Goal: Find contact information: Find contact information

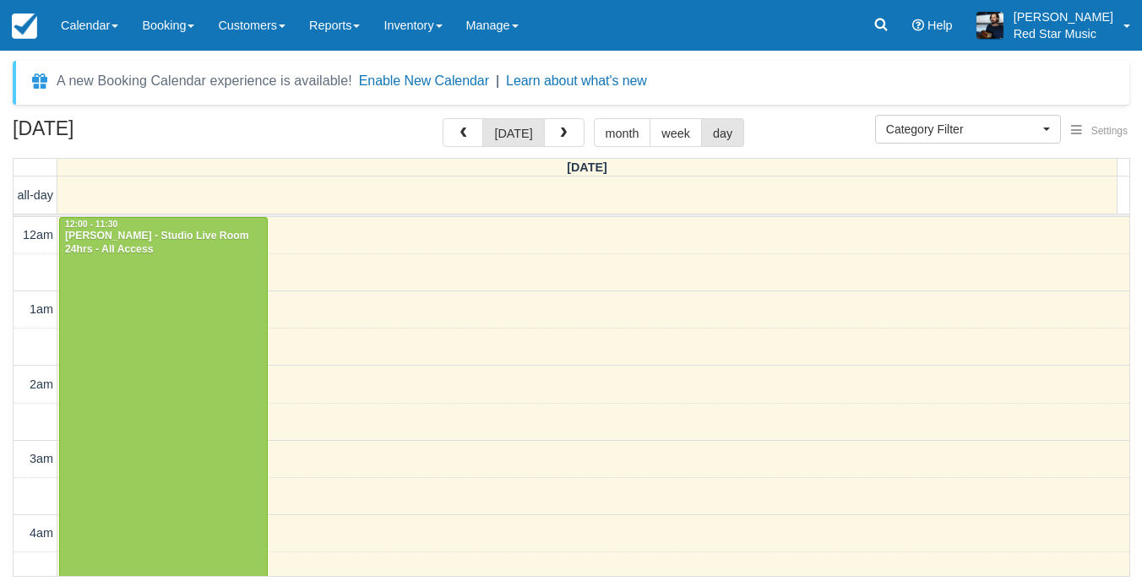
select select
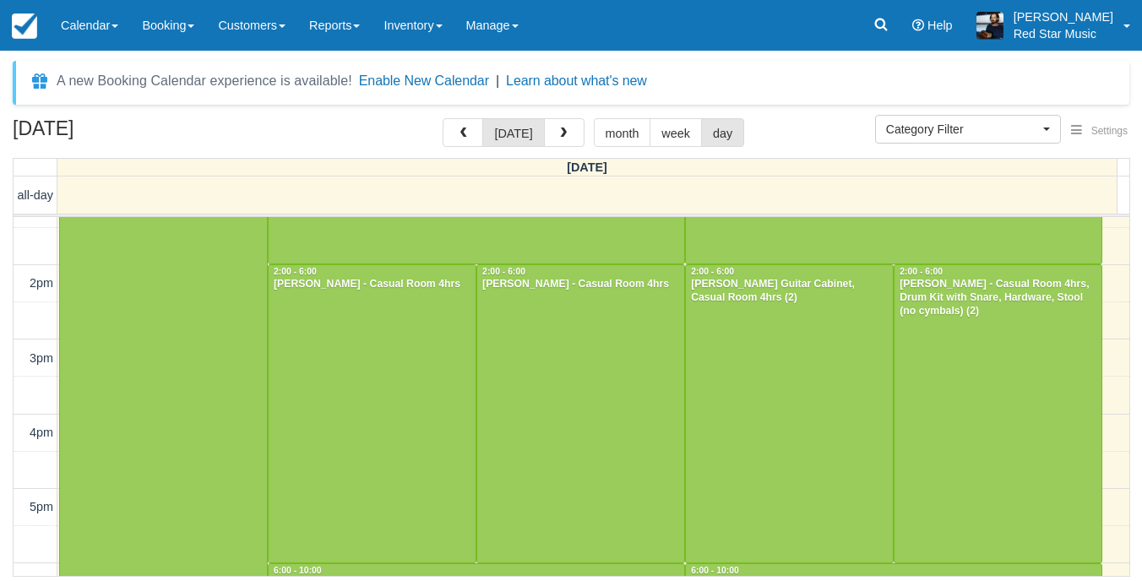
scroll to position [1005, 0]
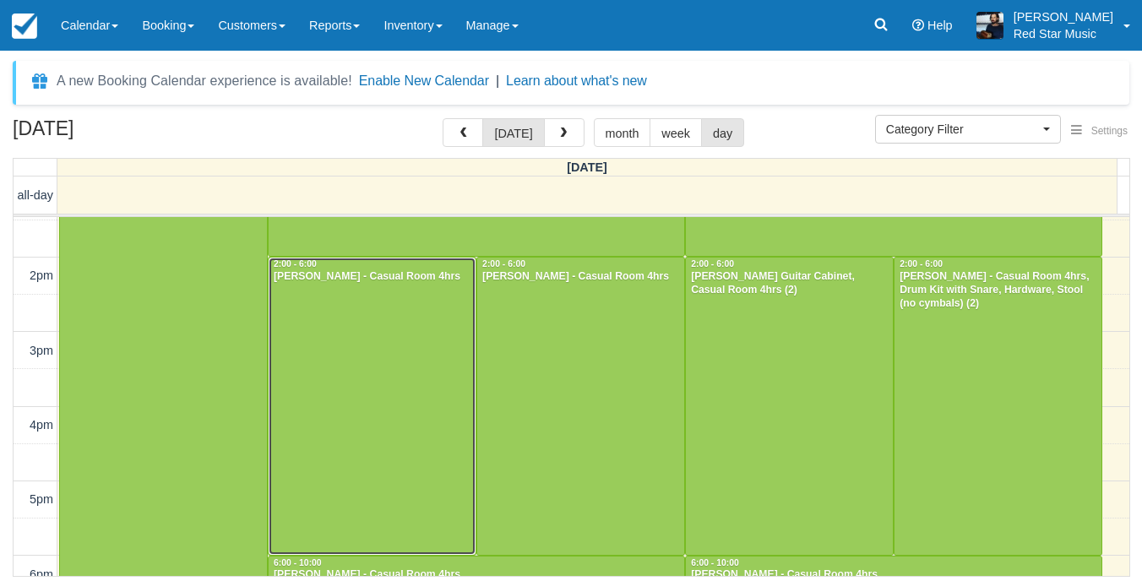
click at [280, 324] on div at bounding box center [372, 406] width 207 height 297
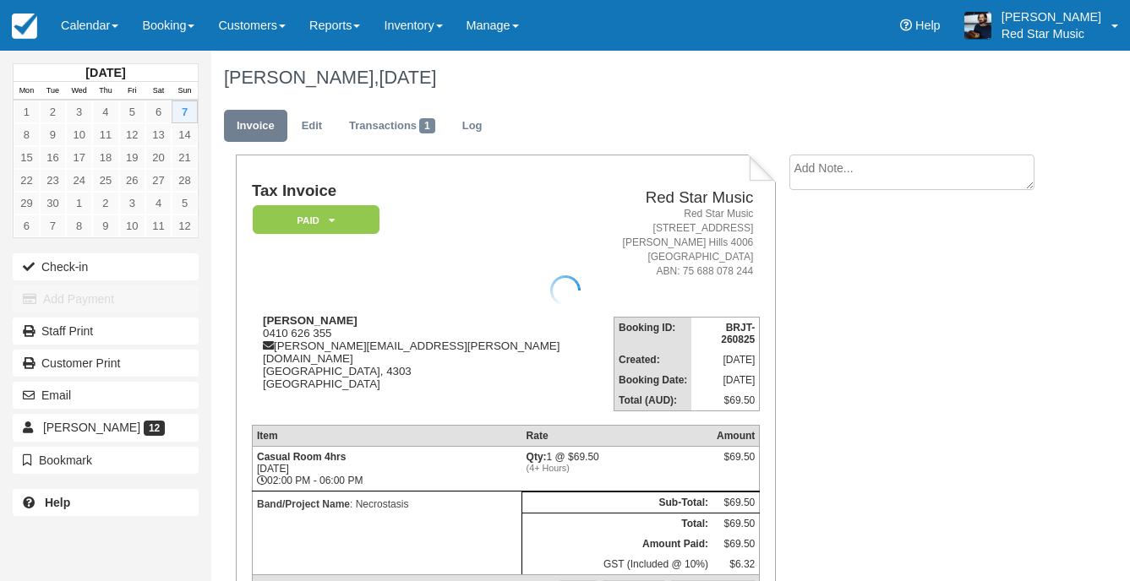
click at [917, 182] on div at bounding box center [565, 290] width 1130 height 581
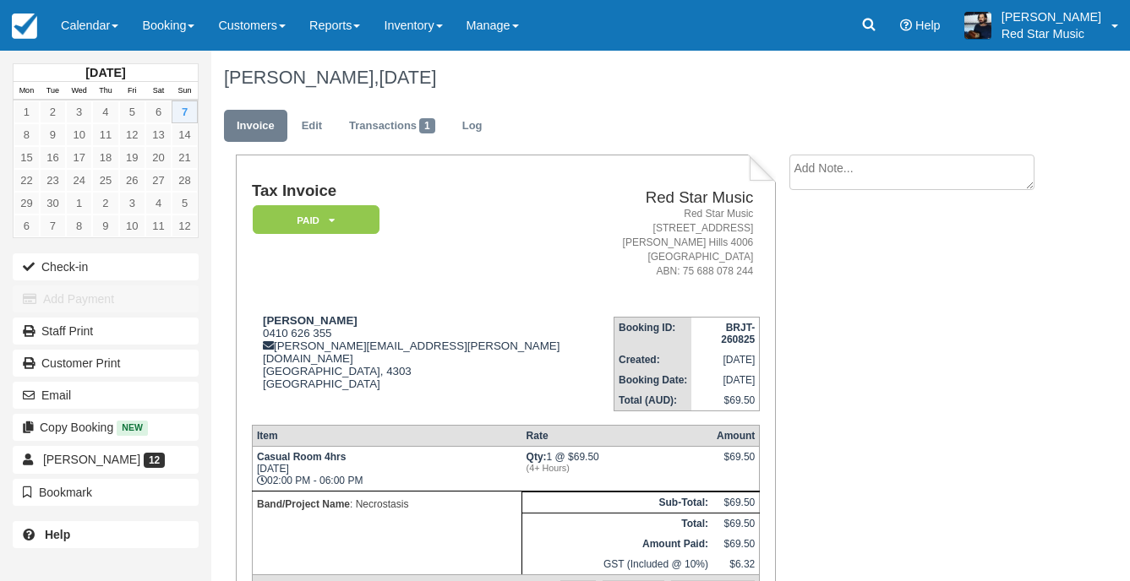
click at [916, 190] on textarea at bounding box center [911, 172] width 245 height 35
type textarea "1"
click at [817, 270] on icon "button" at bounding box center [809, 269] width 19 height 12
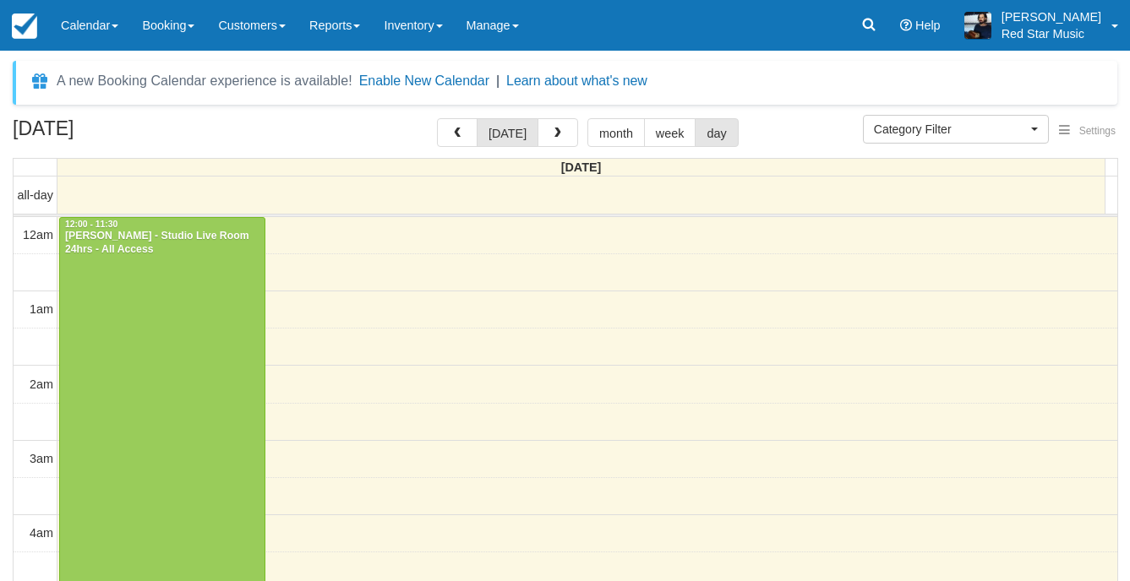
select select
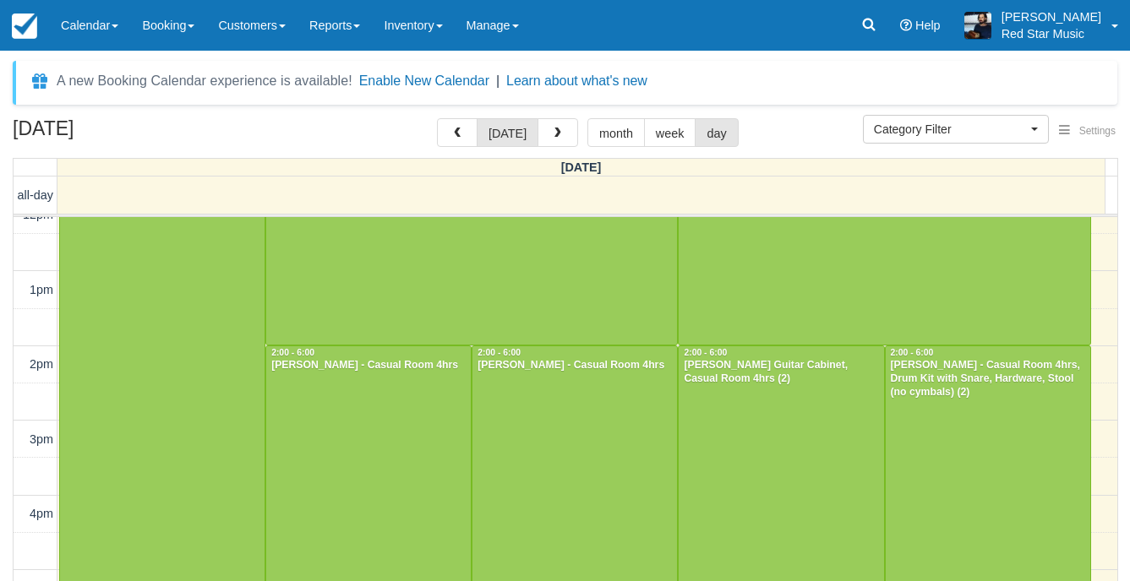
scroll to position [944, 0]
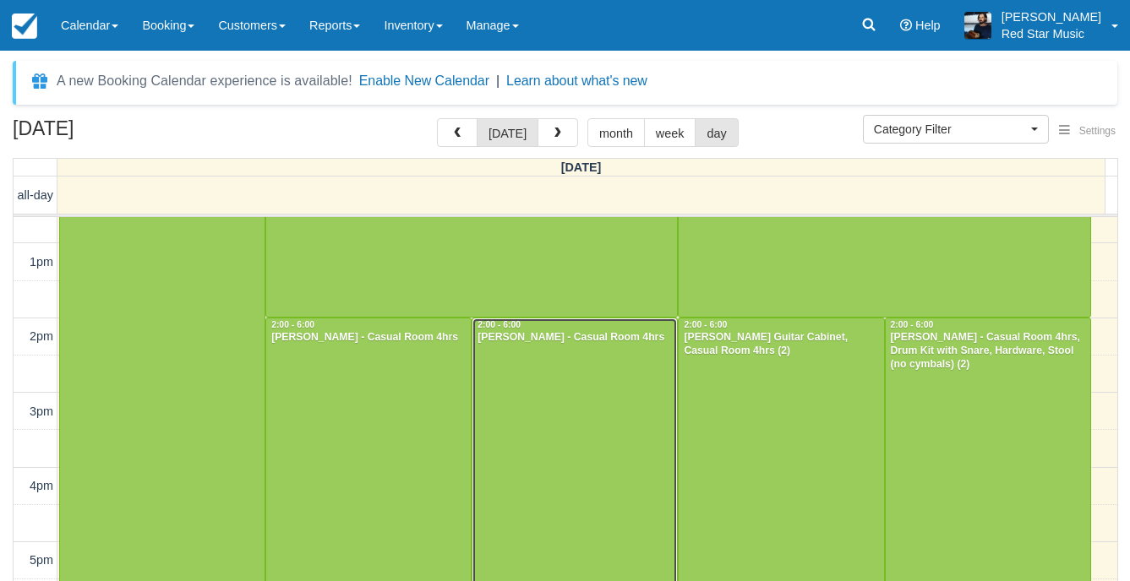
click at [534, 404] on div at bounding box center [574, 467] width 204 height 297
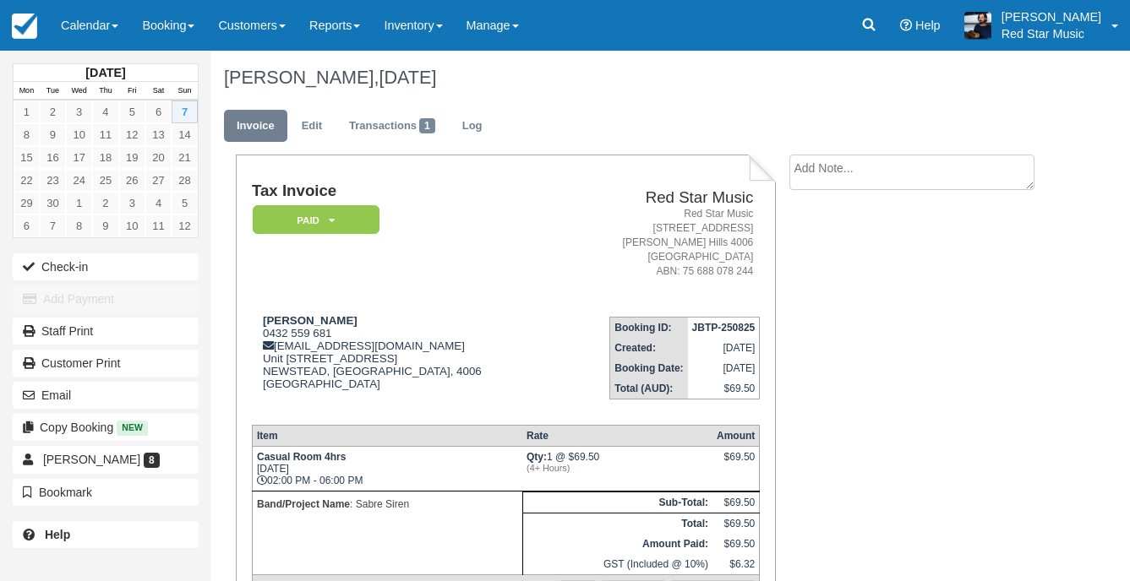
click at [916, 186] on textarea at bounding box center [911, 172] width 245 height 35
type textarea "2"
click at [833, 275] on button "Create" at bounding box center [827, 268] width 76 height 29
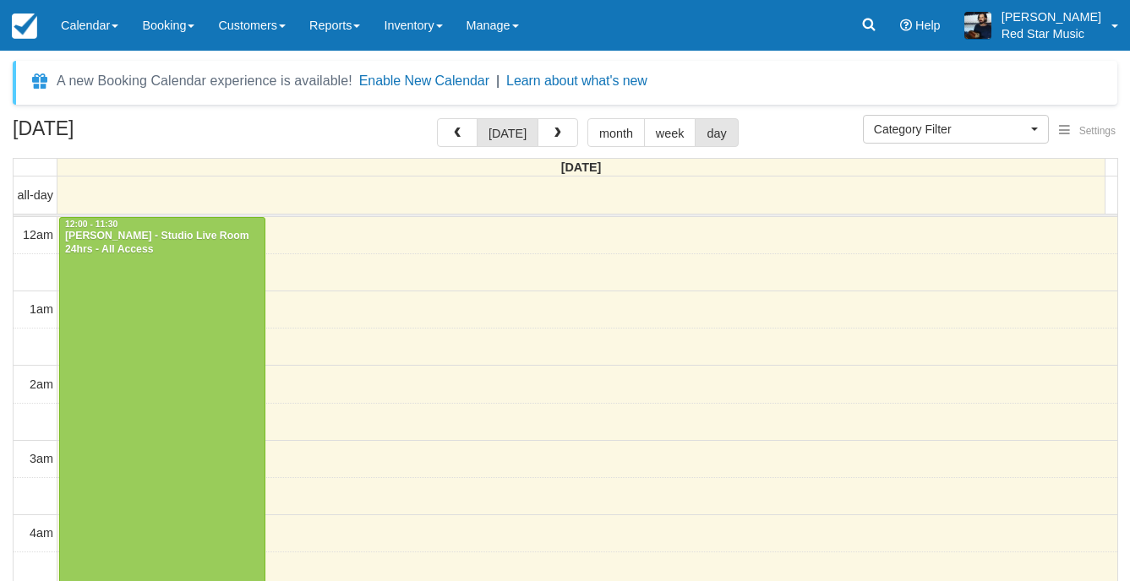
select select
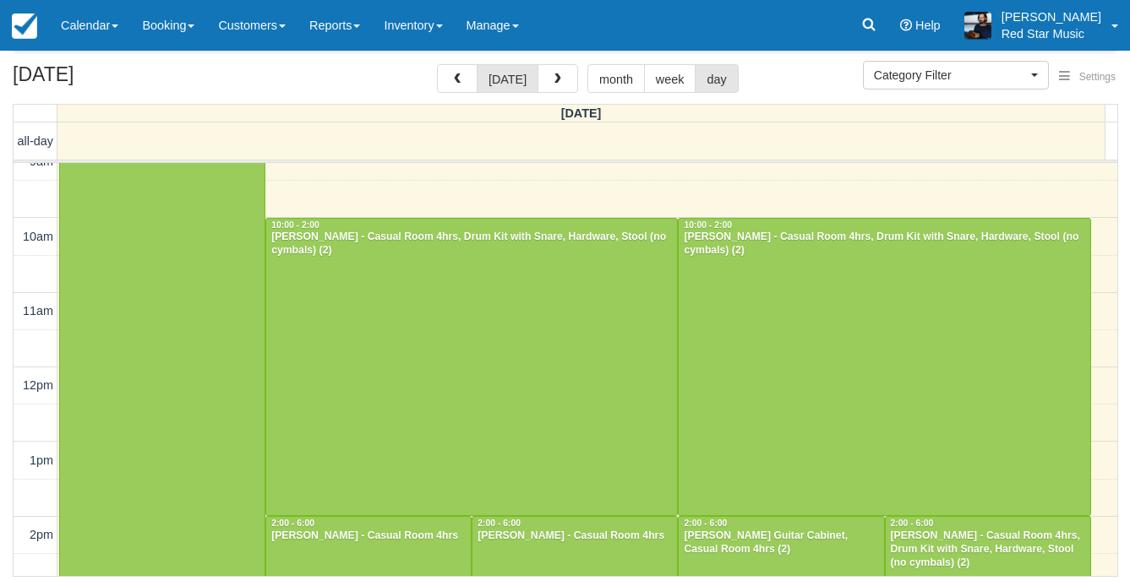
scroll to position [859, 0]
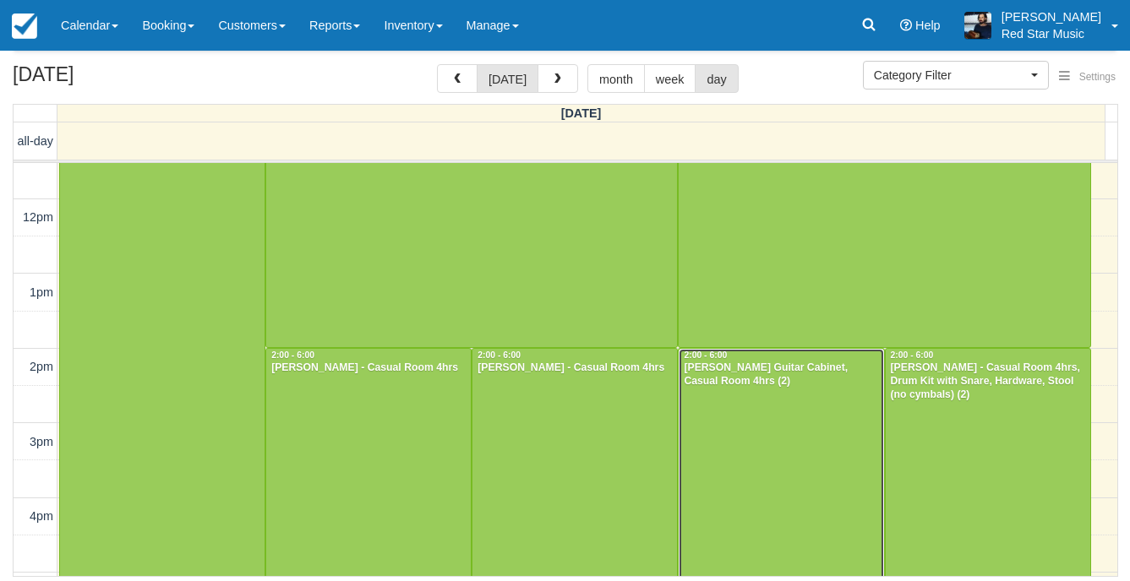
click at [809, 470] on div at bounding box center [780, 497] width 204 height 297
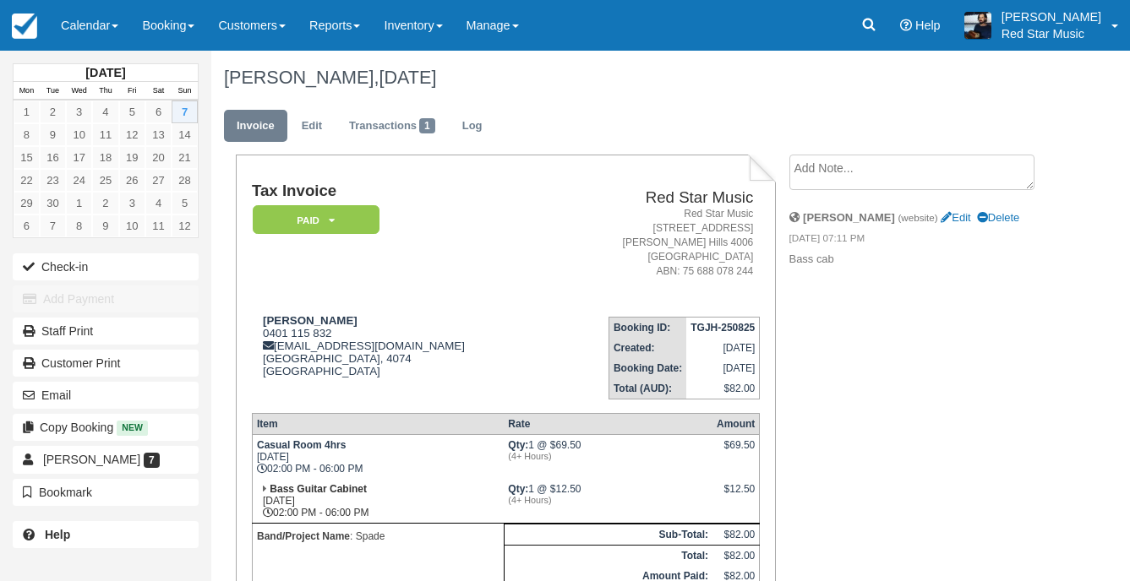
click at [934, 163] on textarea at bounding box center [911, 172] width 245 height 35
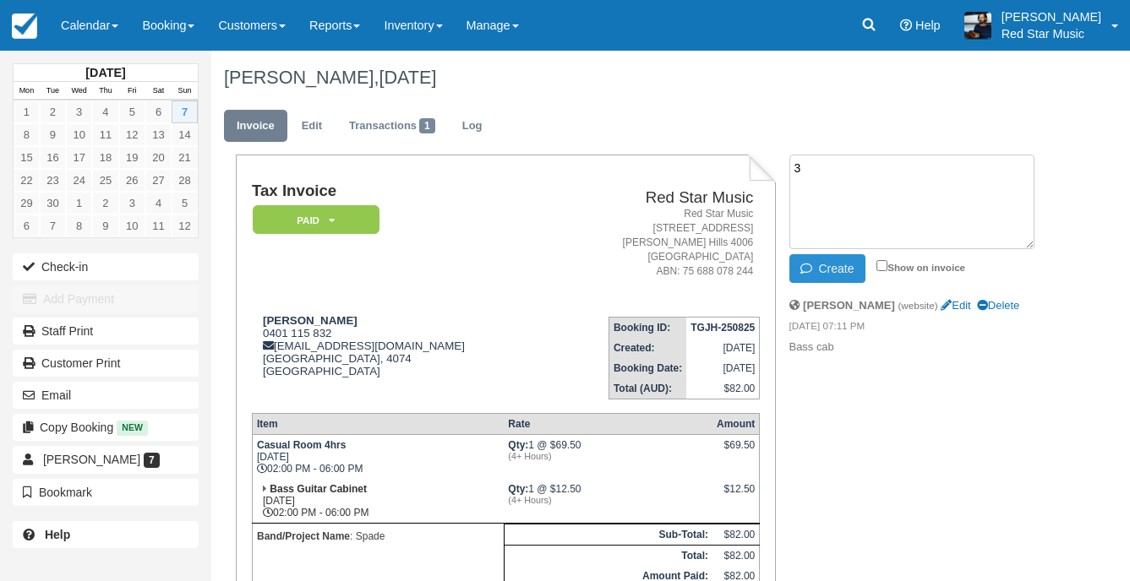
type textarea "3"
click at [830, 267] on button "Create" at bounding box center [827, 268] width 76 height 29
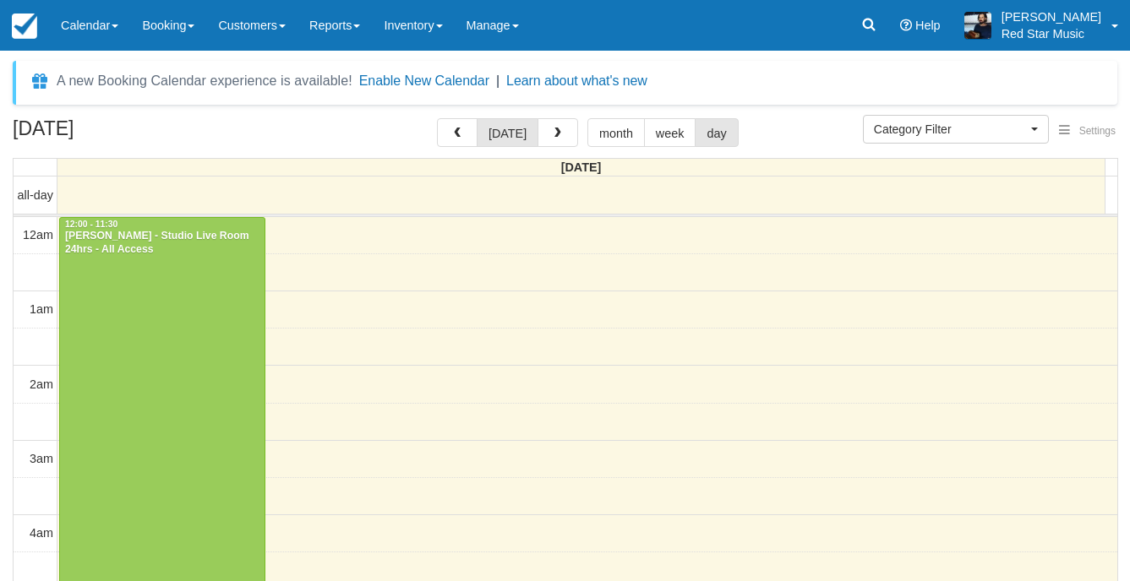
select select
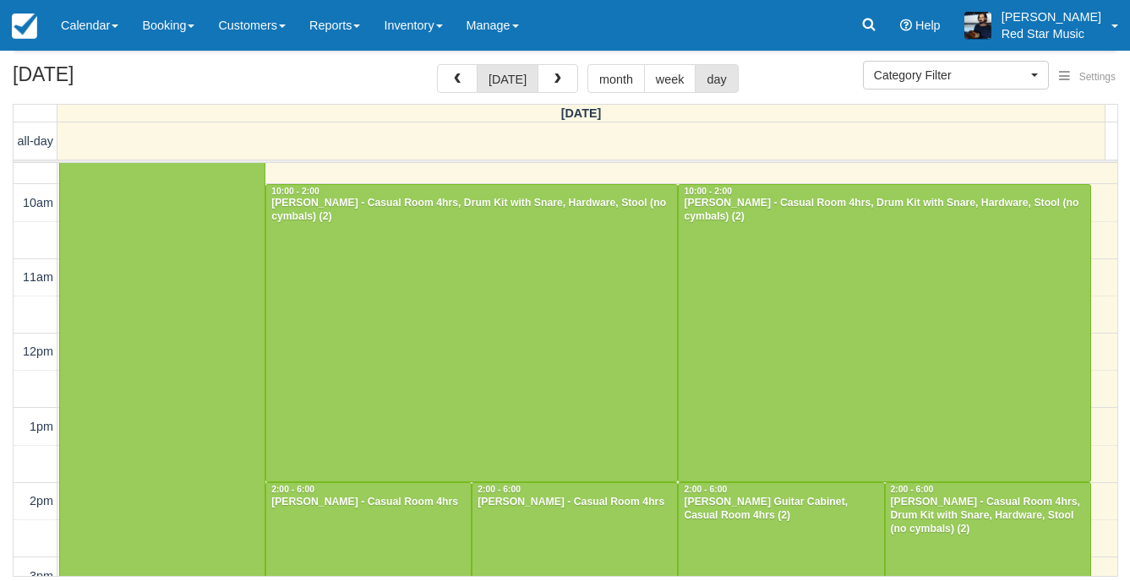
scroll to position [944, 0]
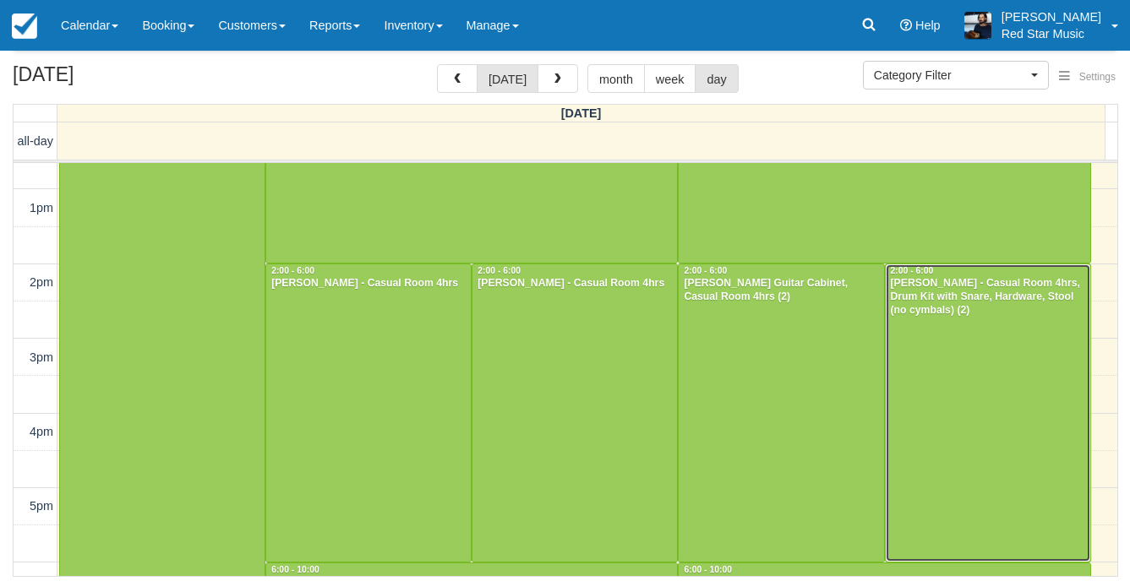
click at [1043, 435] on div at bounding box center [987, 412] width 204 height 297
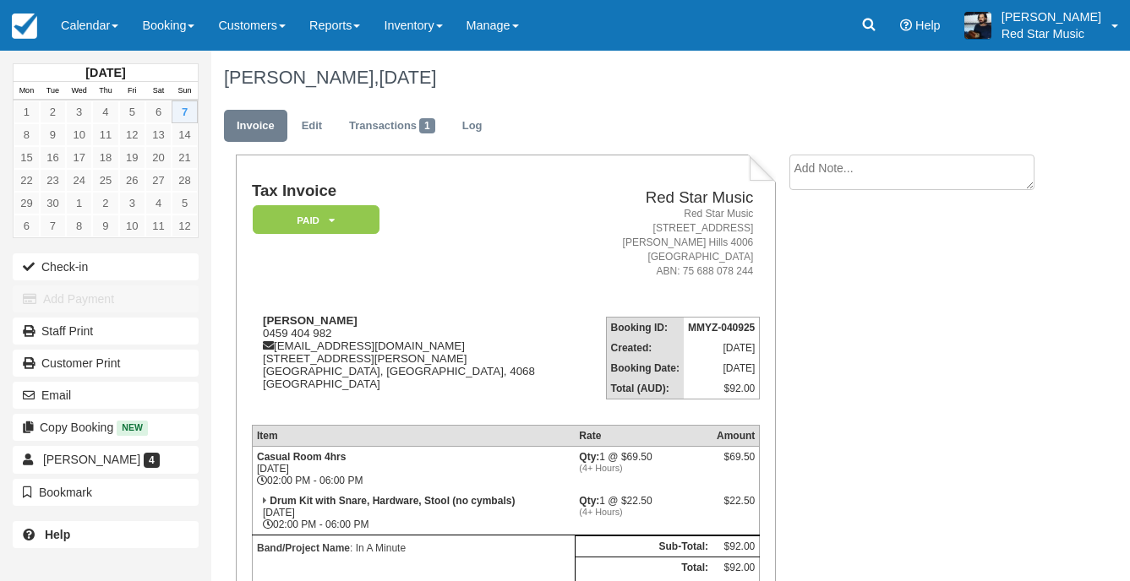
click at [895, 161] on textarea at bounding box center [911, 172] width 245 height 35
type textarea "4"
click at [821, 264] on button "Create" at bounding box center [827, 268] width 76 height 29
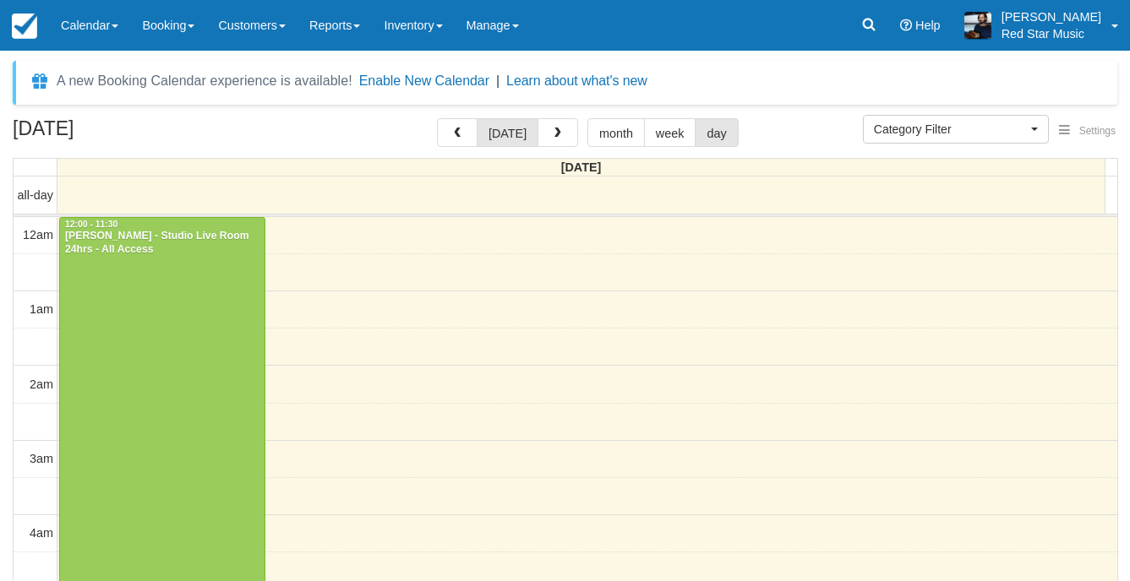
select select
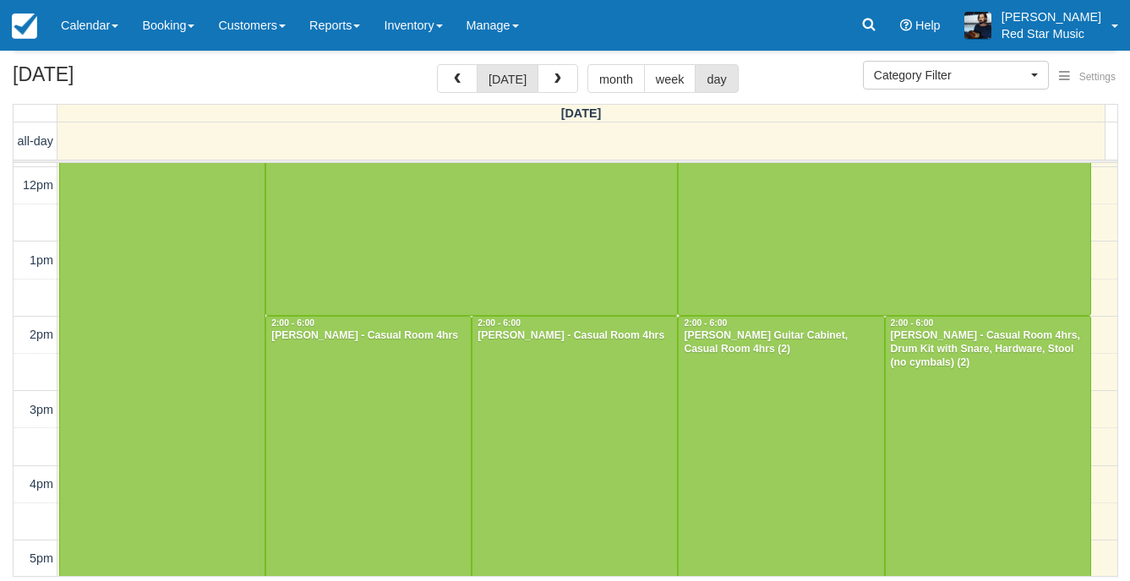
scroll to position [1197, 0]
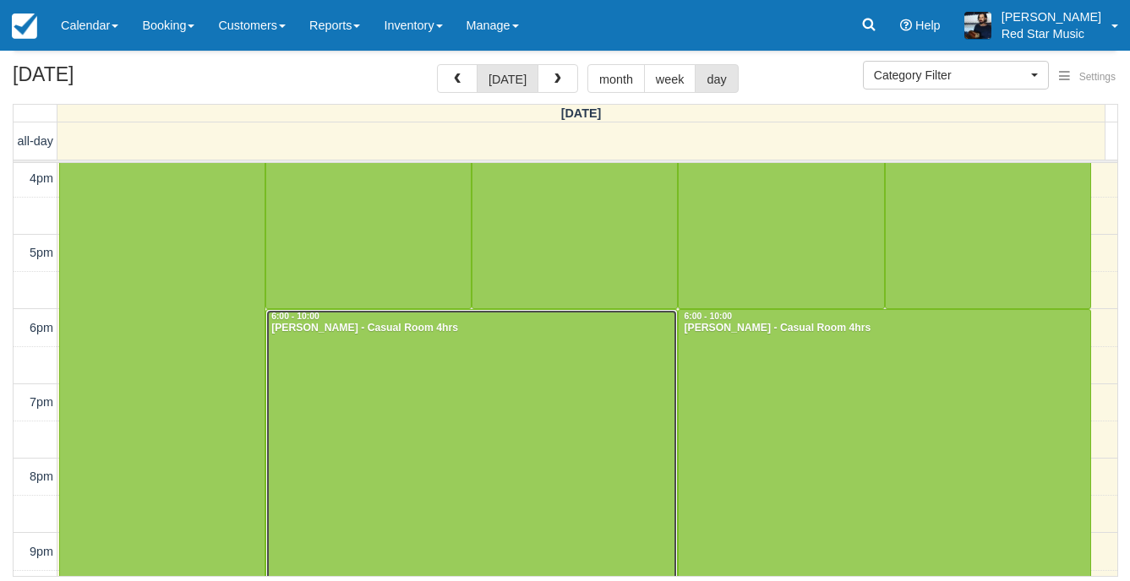
click at [469, 461] on div at bounding box center [471, 458] width 411 height 297
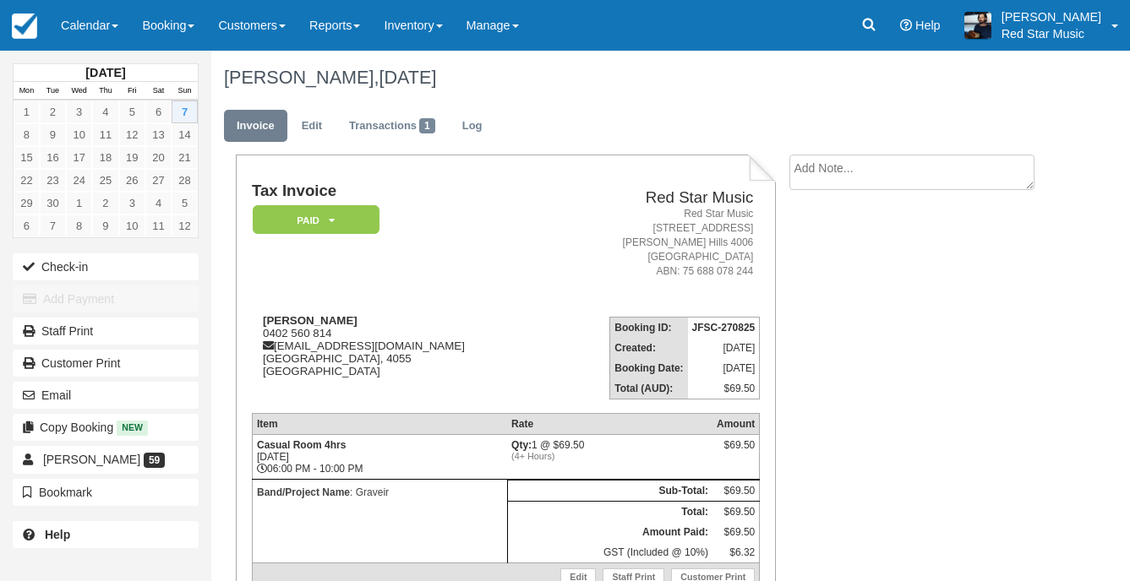
click at [1008, 160] on textarea at bounding box center [911, 172] width 245 height 35
type textarea "1"
click at [825, 270] on button "Create" at bounding box center [827, 268] width 76 height 29
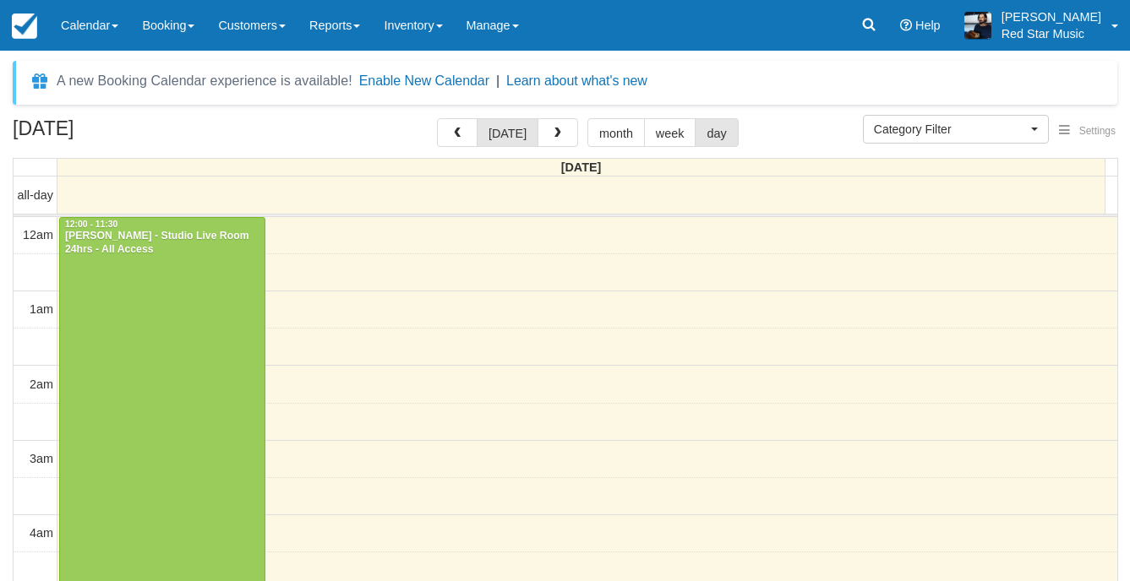
select select
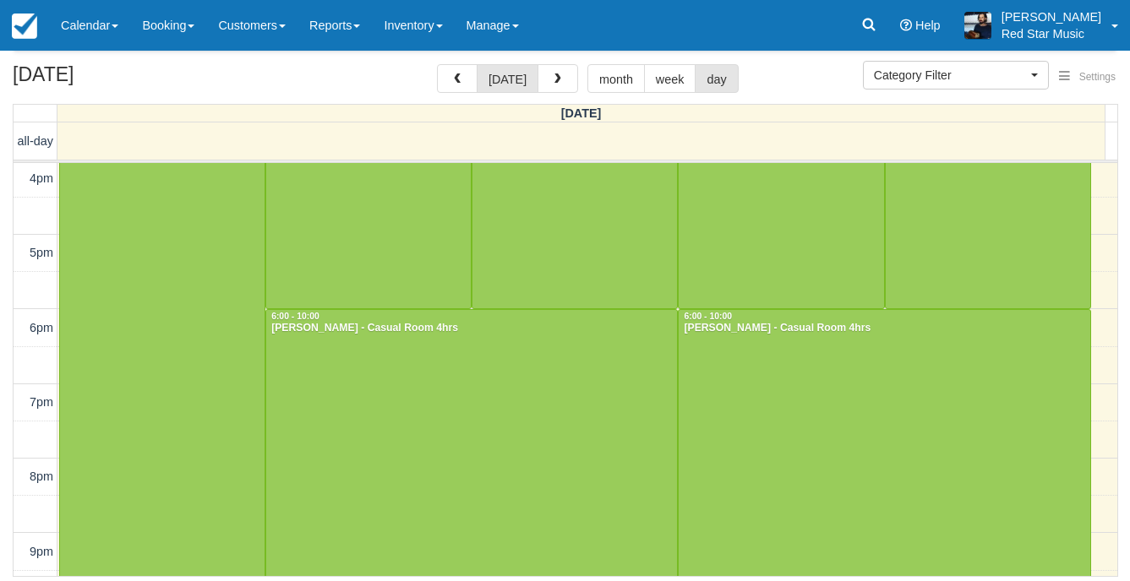
scroll to position [1340, 0]
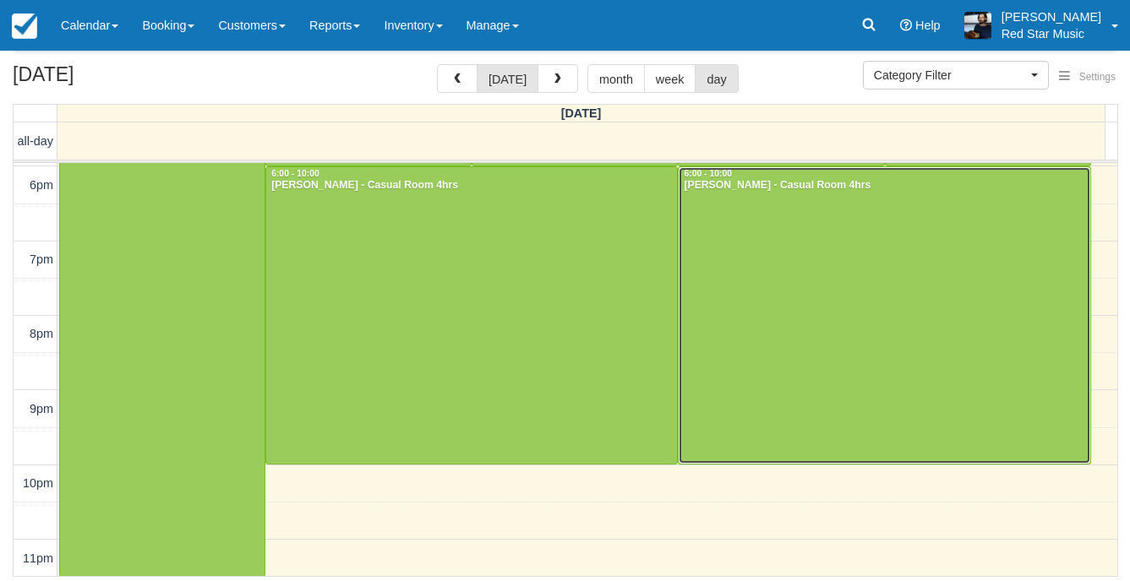
click at [928, 313] on div at bounding box center [883, 315] width 411 height 297
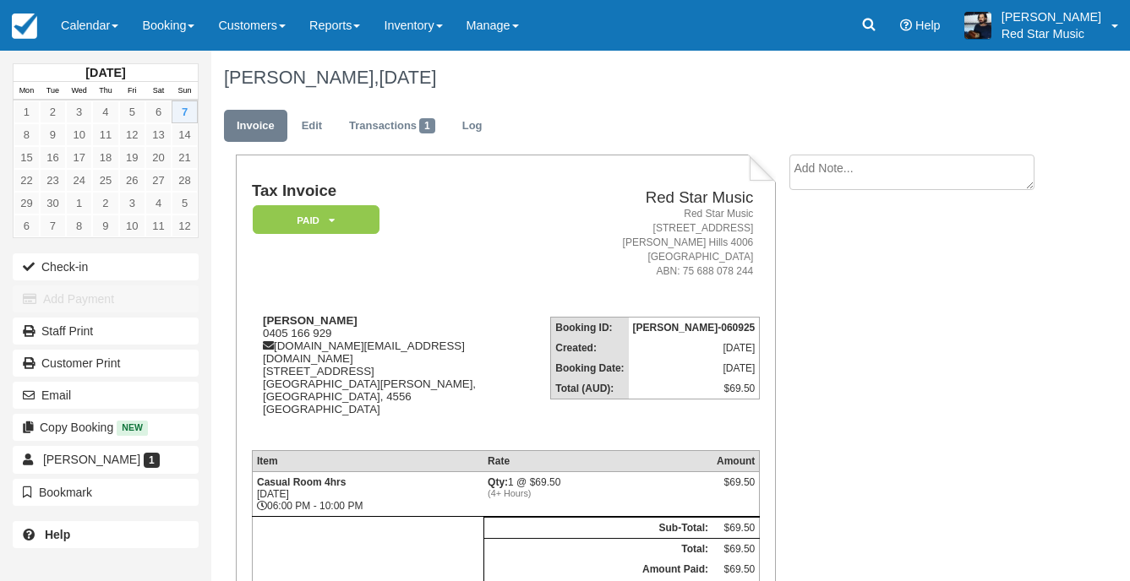
click at [922, 185] on textarea at bounding box center [911, 172] width 245 height 35
type textarea "2"
click at [828, 264] on button "Create" at bounding box center [827, 268] width 76 height 29
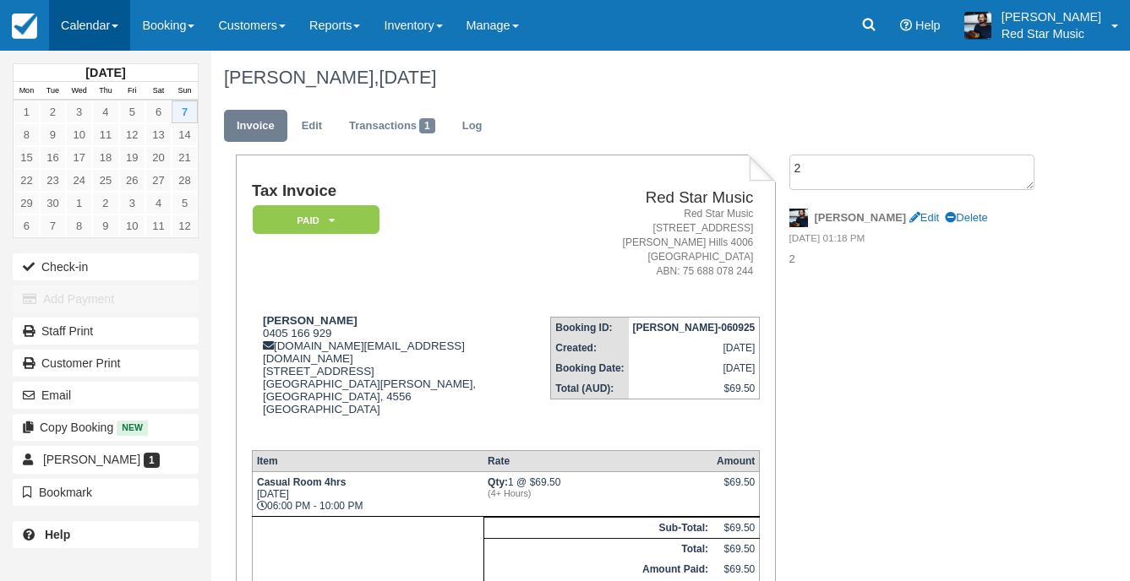
click at [91, 21] on link "Calendar" at bounding box center [89, 25] width 81 height 51
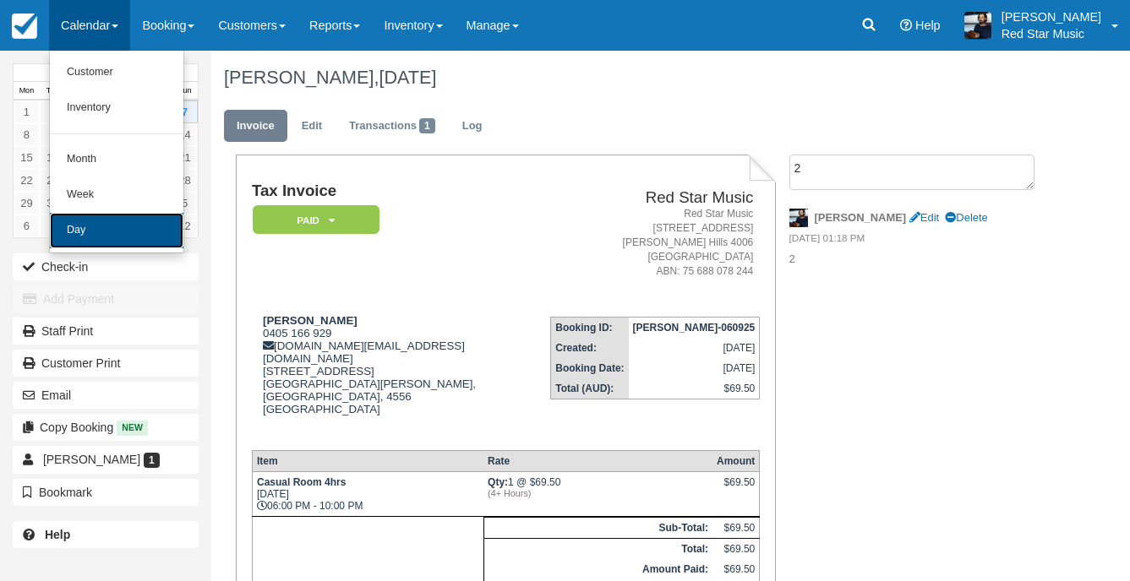
click at [161, 214] on link "Day" at bounding box center [116, 230] width 133 height 35
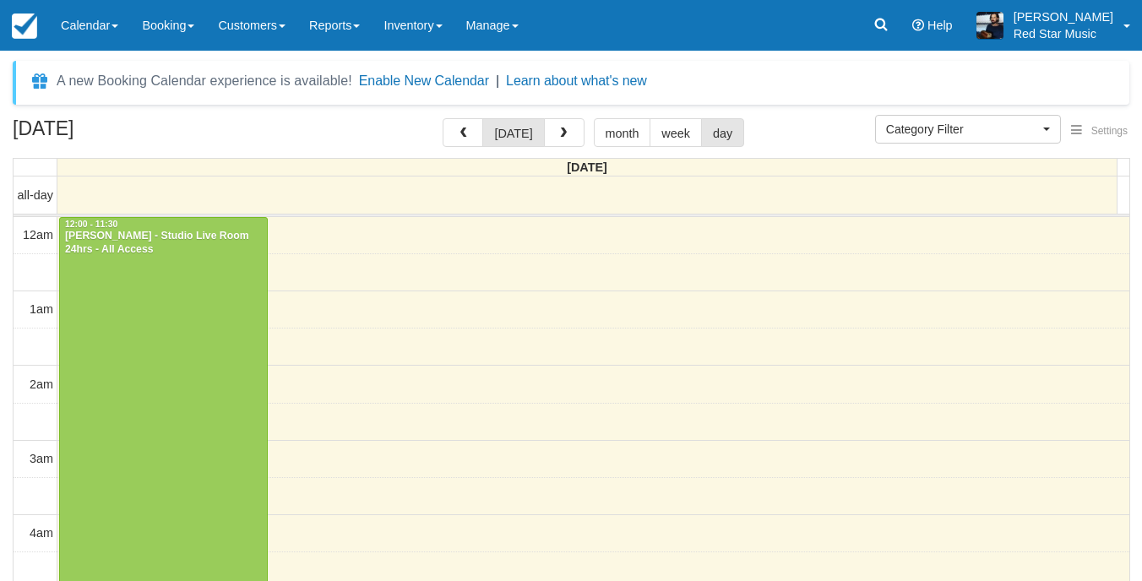
select select
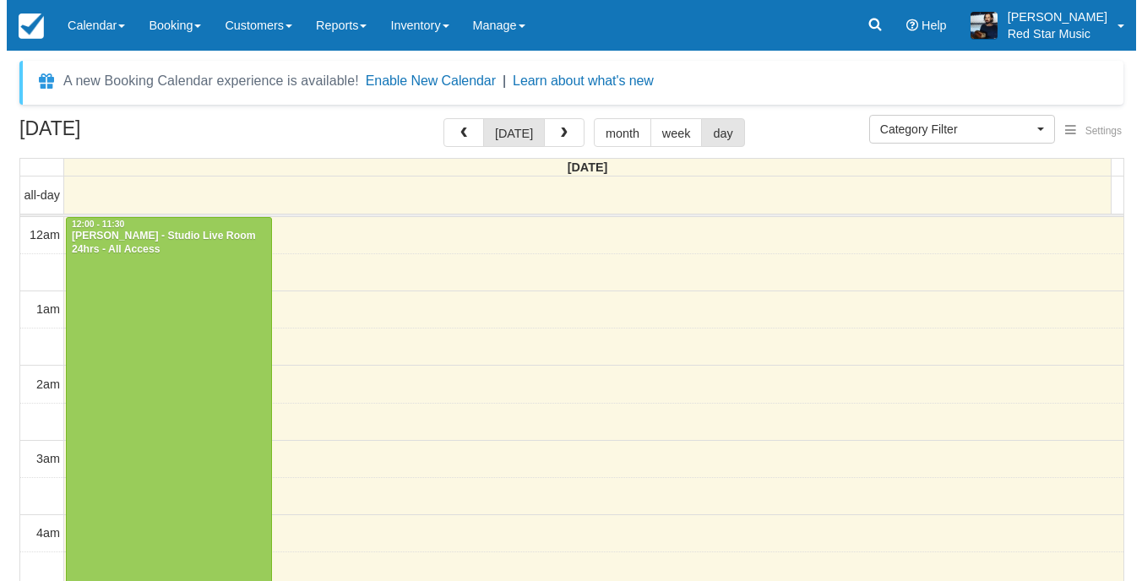
scroll to position [183, 0]
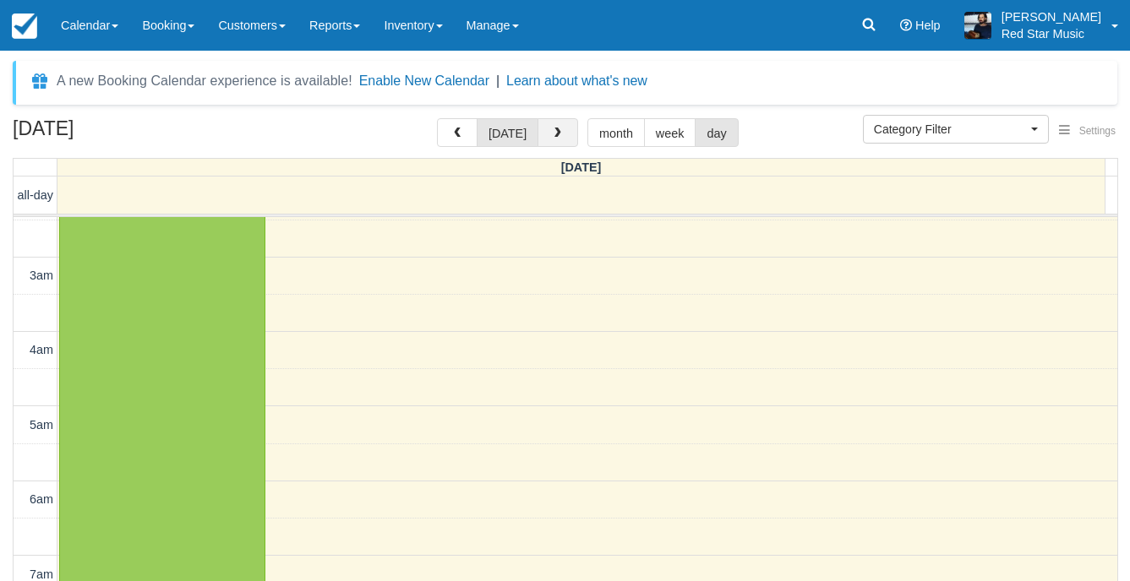
click at [571, 142] on button "button" at bounding box center [557, 132] width 41 height 29
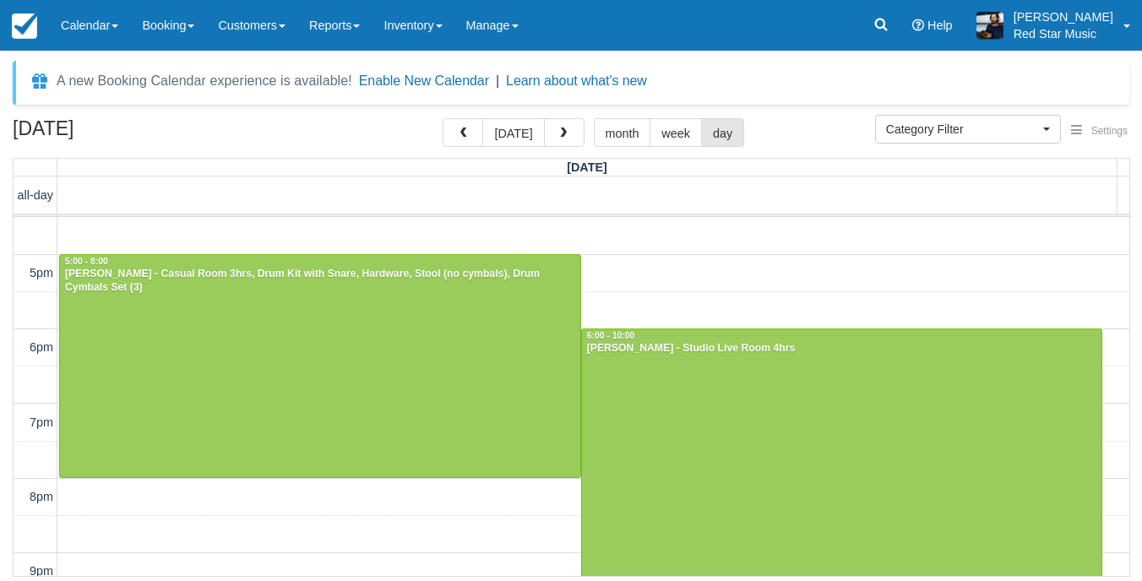
scroll to position [610, 0]
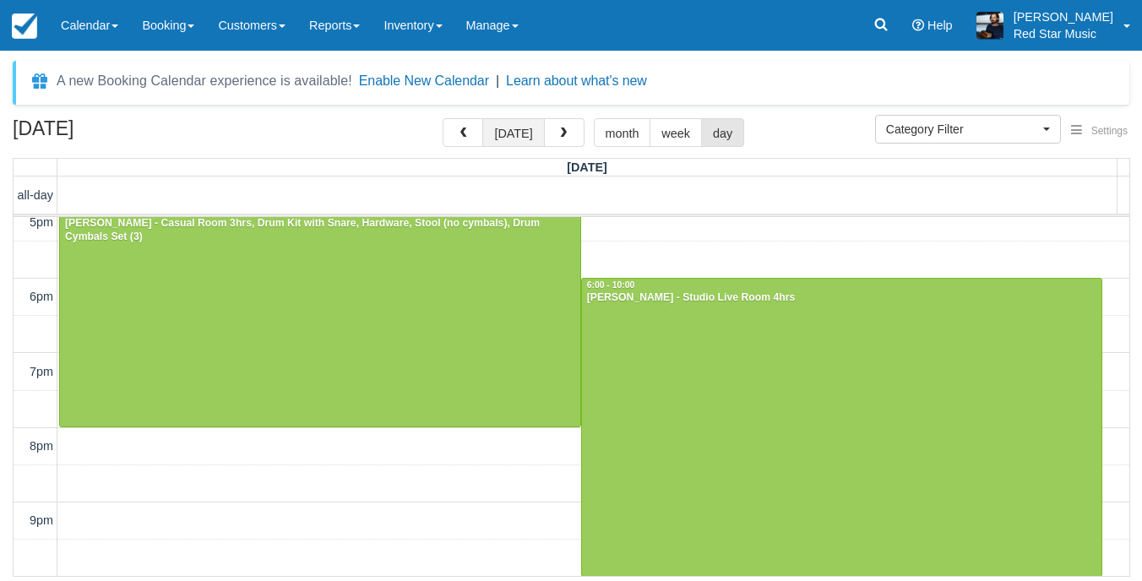
drag, startPoint x: 512, startPoint y: 135, endPoint x: 512, endPoint y: 119, distance: 16.1
click at [512, 127] on button "[DATE]" at bounding box center [513, 132] width 62 height 29
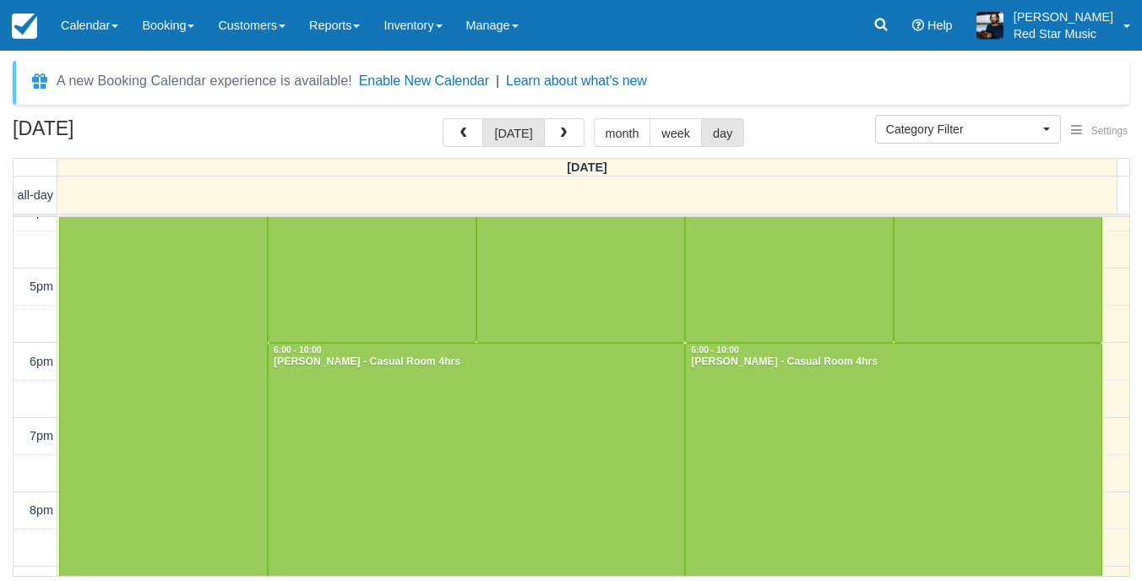
scroll to position [972, 0]
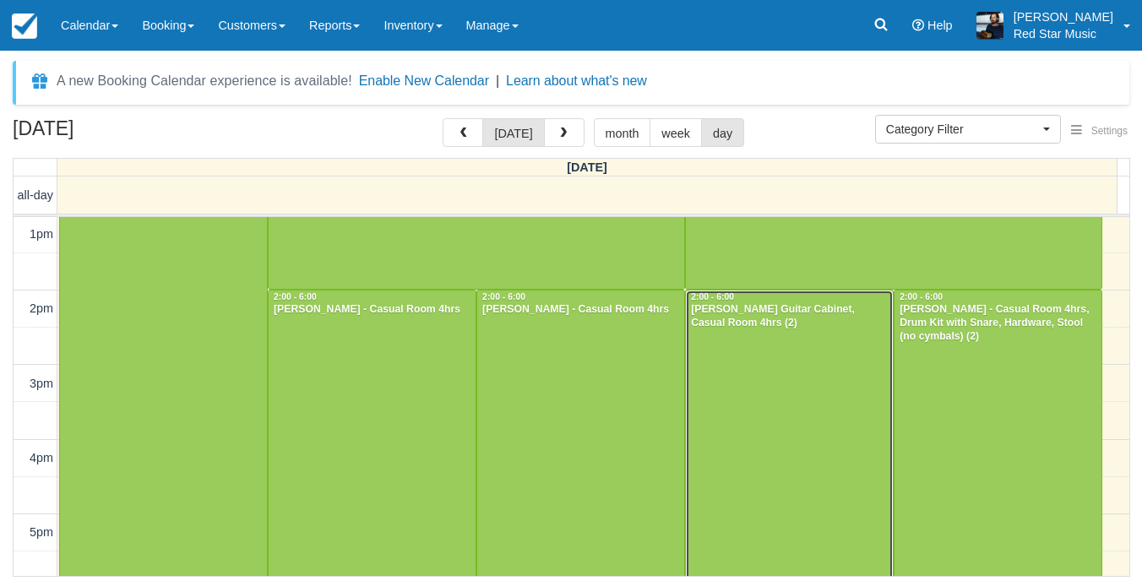
click at [787, 378] on div at bounding box center [789, 439] width 207 height 297
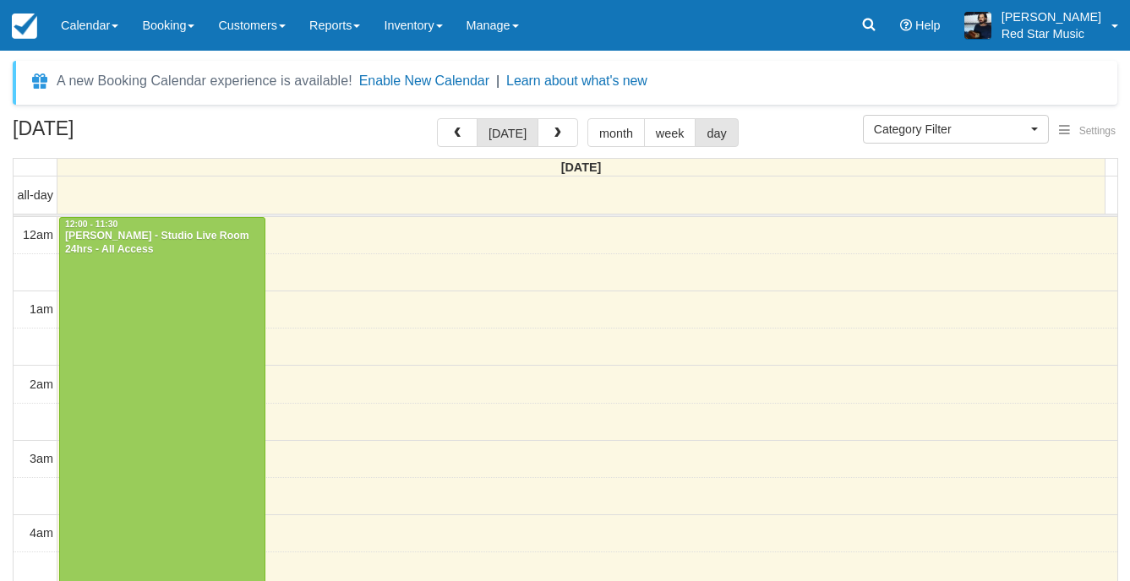
select select
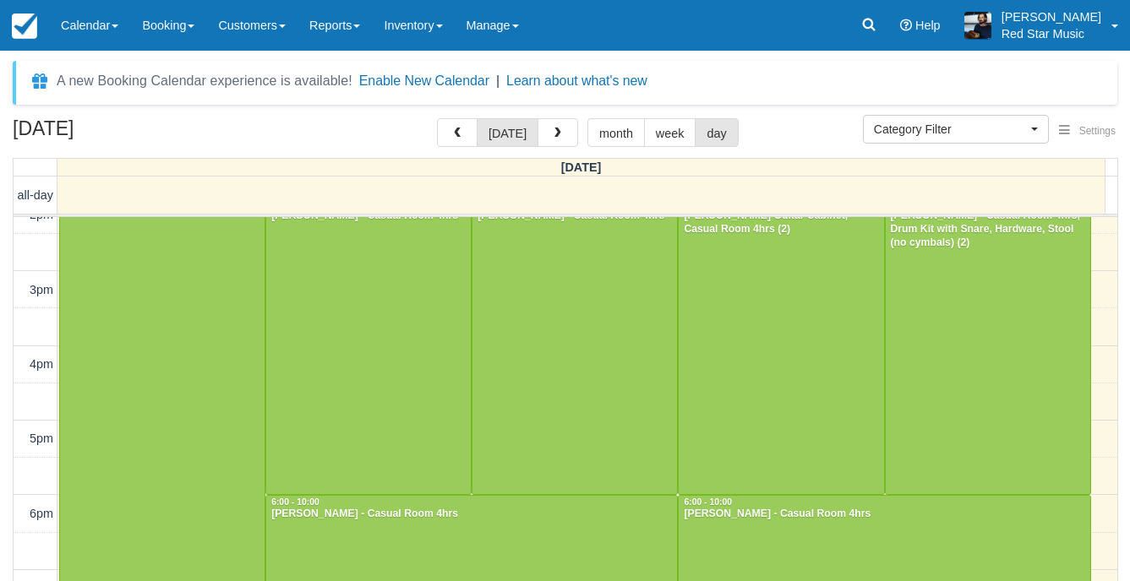
scroll to position [1028, 0]
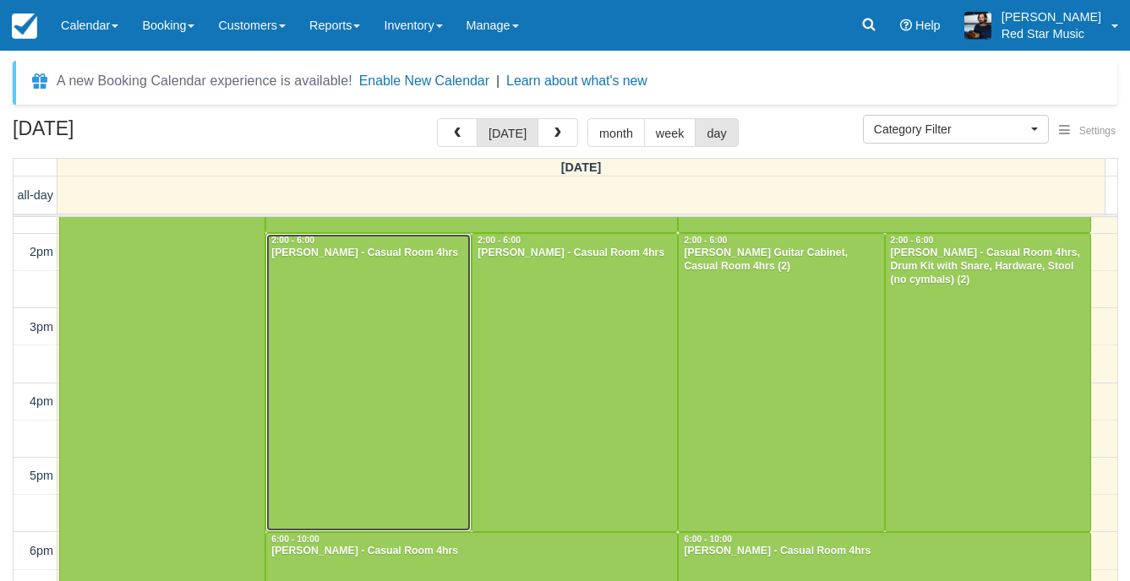
click at [349, 394] on div at bounding box center [368, 382] width 204 height 297
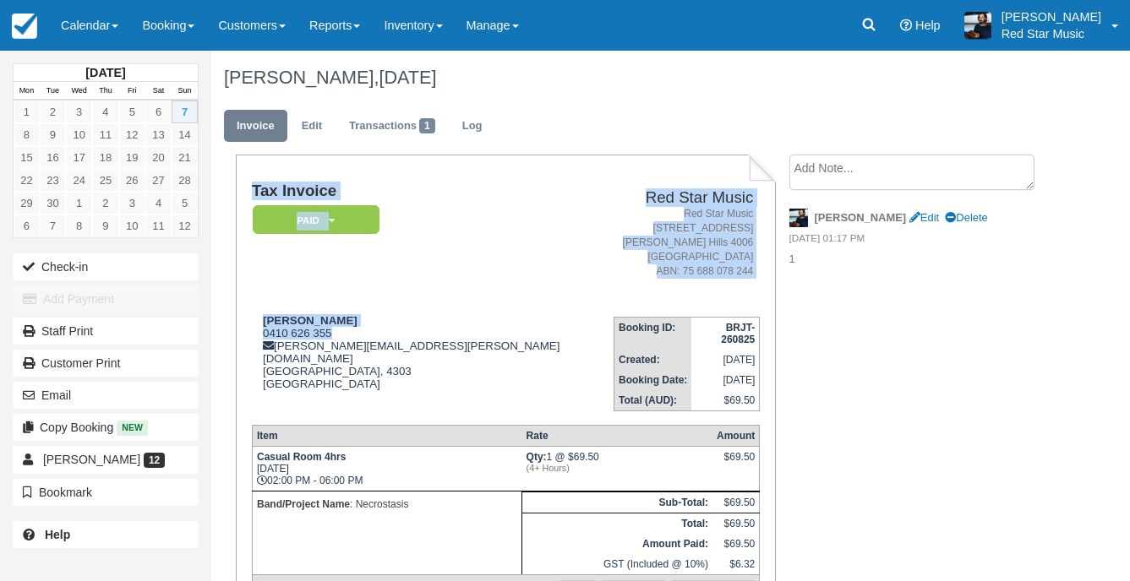
drag, startPoint x: 343, startPoint y: 329, endPoint x: 248, endPoint y: 329, distance: 95.5
click at [248, 329] on div "Tax Invoice Paid   Pending Reserved Deposit Waiting Cancelled Red Star Music Re…" at bounding box center [506, 398] width 540 height 486
click at [491, 260] on td "Tax Invoice Paid   Pending Reserved Deposit Waiting Cancelled" at bounding box center [433, 242] width 362 height 120
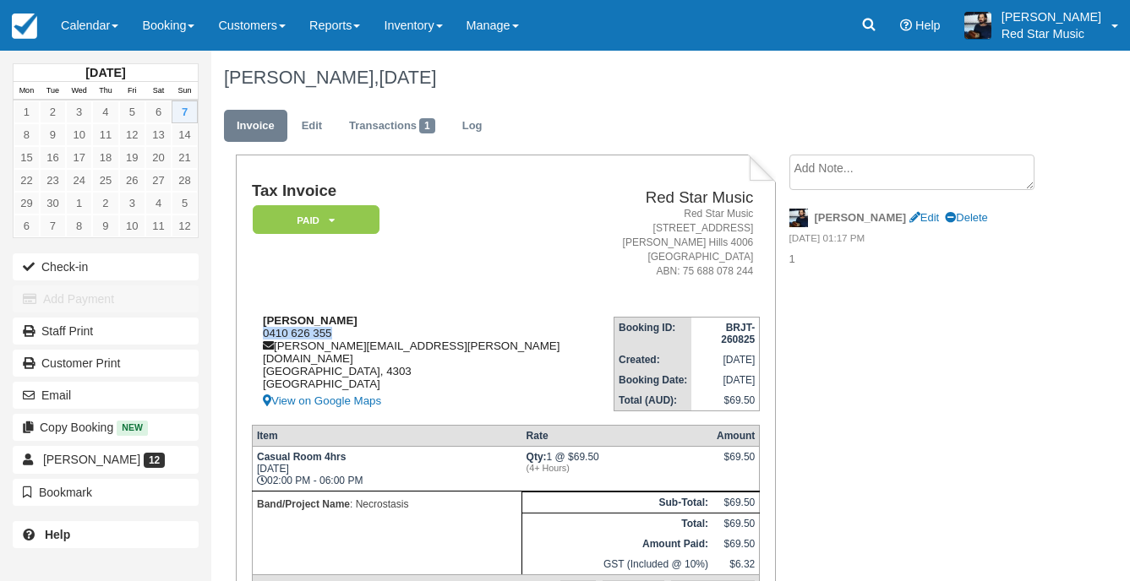
drag, startPoint x: 335, startPoint y: 329, endPoint x: 260, endPoint y: 336, distance: 74.7
click at [260, 336] on div "Benjamin McGrory 0410 626 355 benjamin.mcgrory@gmail.com Queensland, 4303 Austr…" at bounding box center [433, 362] width 362 height 97
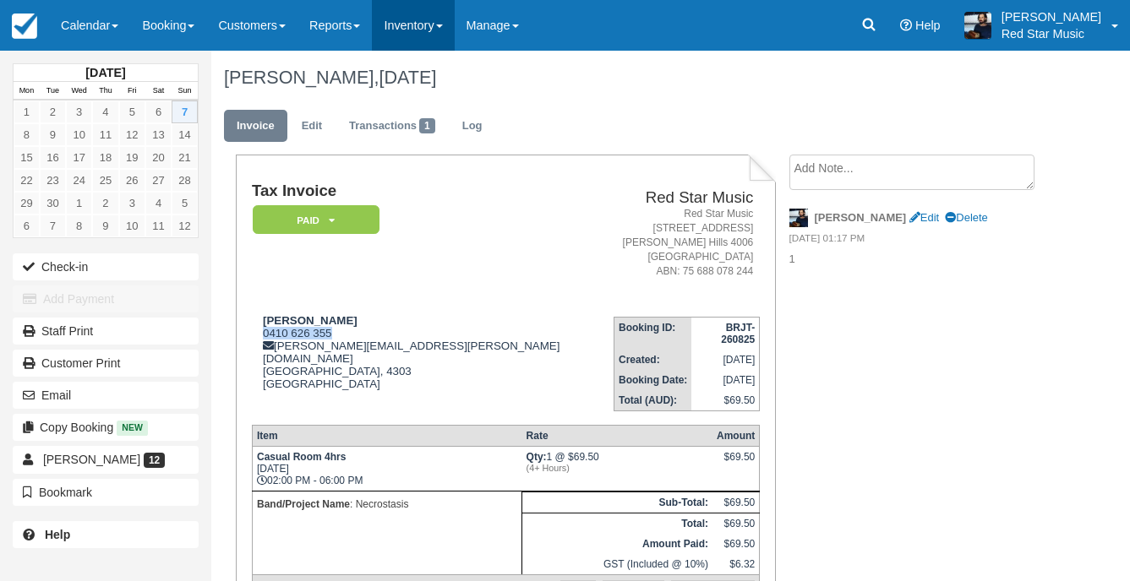
copy div "0410 626 355"
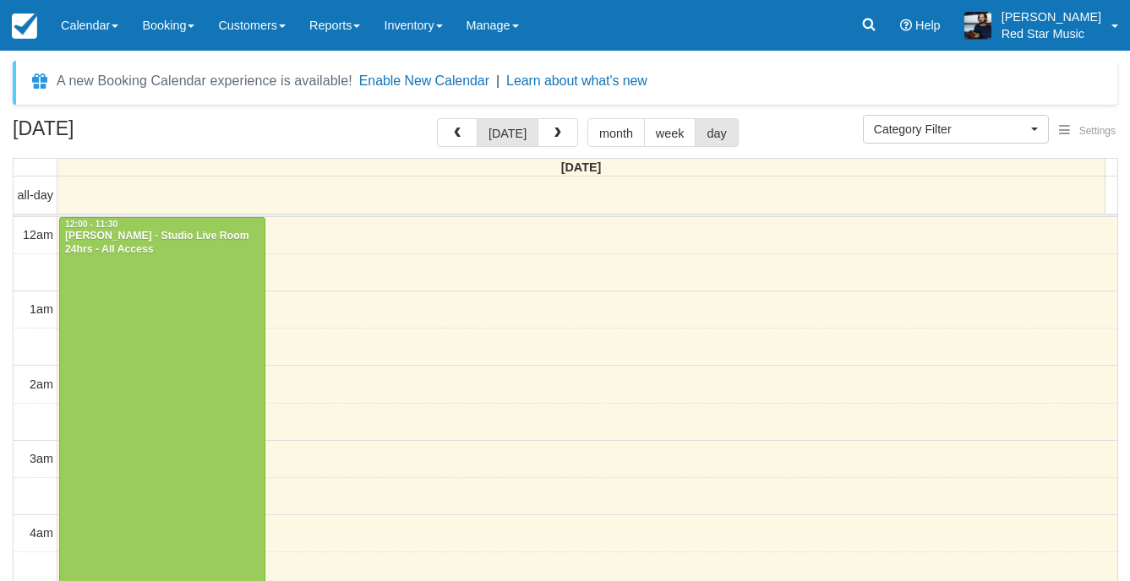
select select
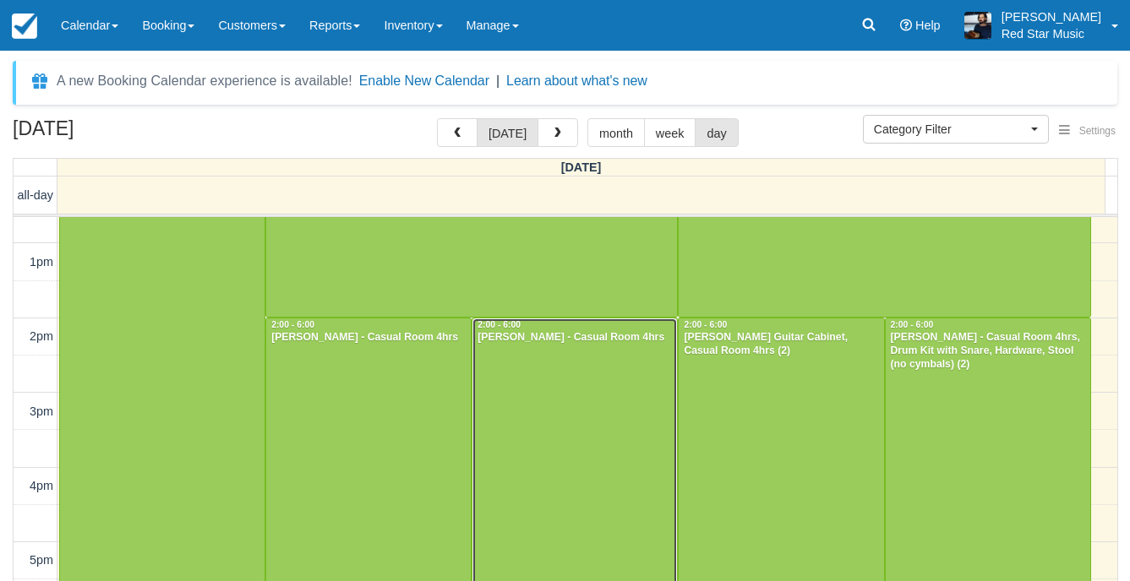
click at [560, 393] on div at bounding box center [574, 467] width 204 height 297
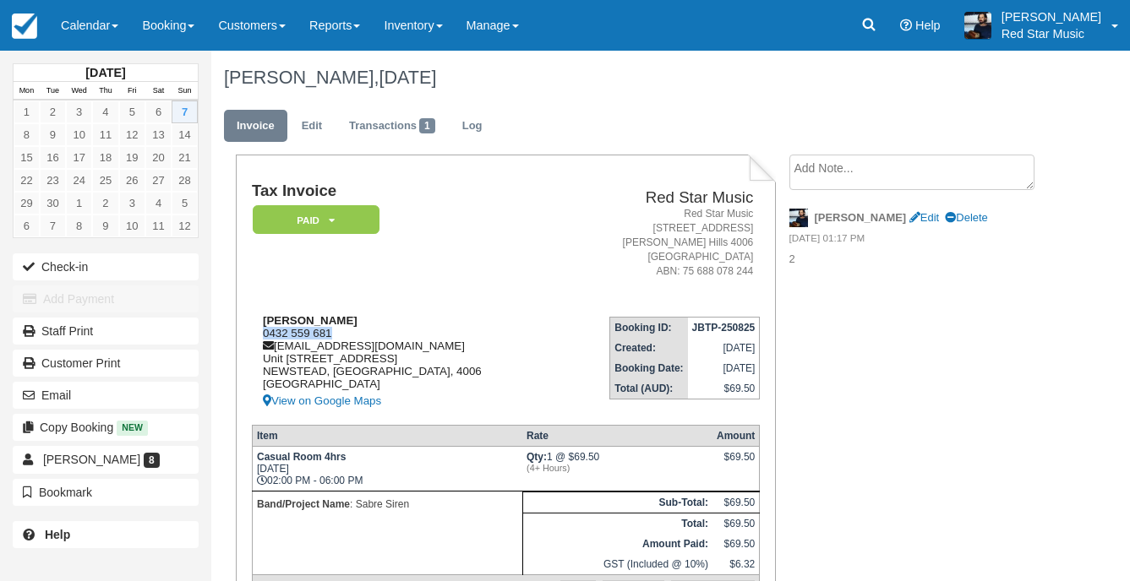
drag, startPoint x: 342, startPoint y: 328, endPoint x: 260, endPoint y: 333, distance: 82.1
click at [260, 333] on div "Reid Elliott 0432 559 681 rdlltt@gmail.com Unit 310 70 Longland St NEWSTEAD, Qu…" at bounding box center [405, 362] width 307 height 97
copy div "0432 559 681"
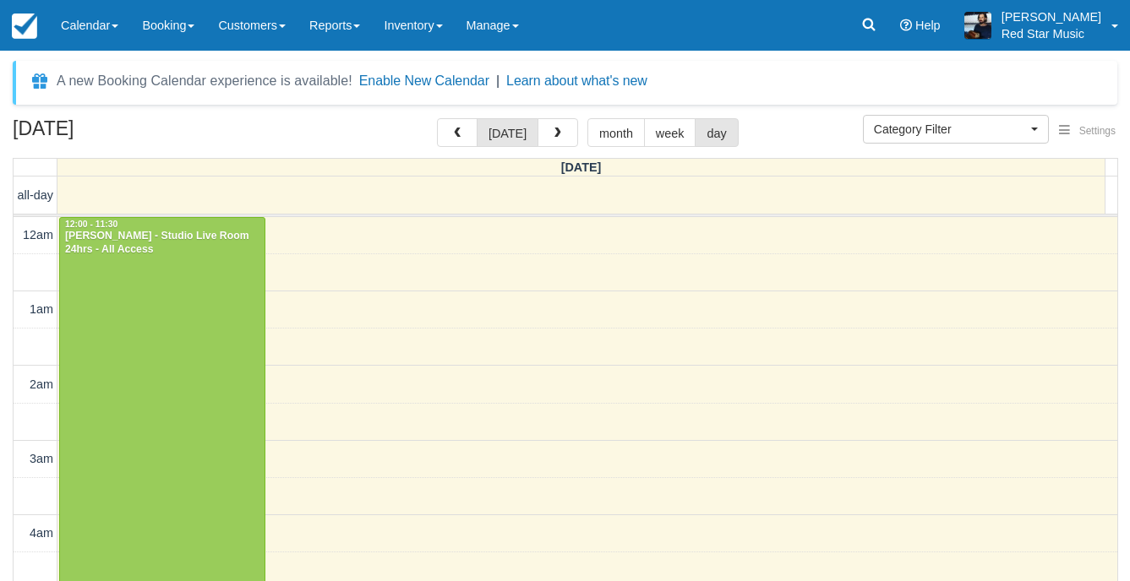
select select
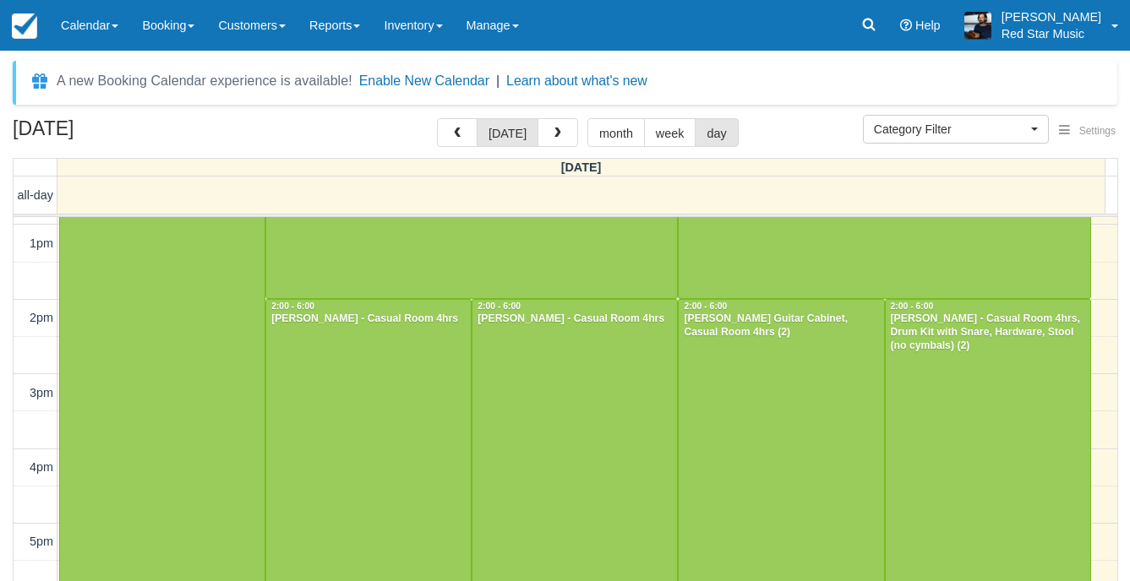
scroll to position [944, 0]
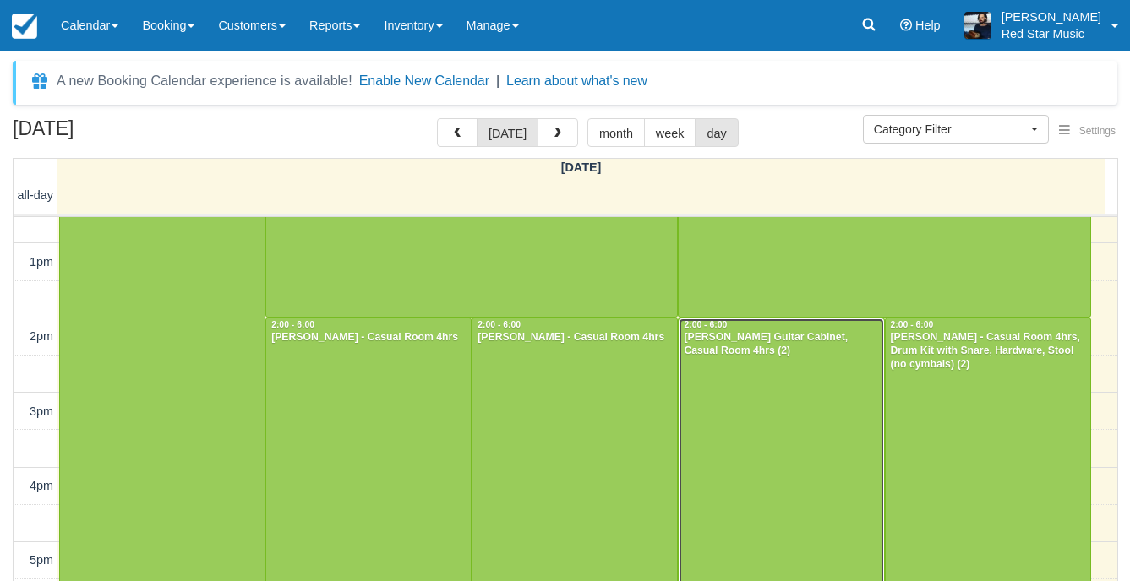
click at [767, 363] on div at bounding box center [780, 467] width 204 height 297
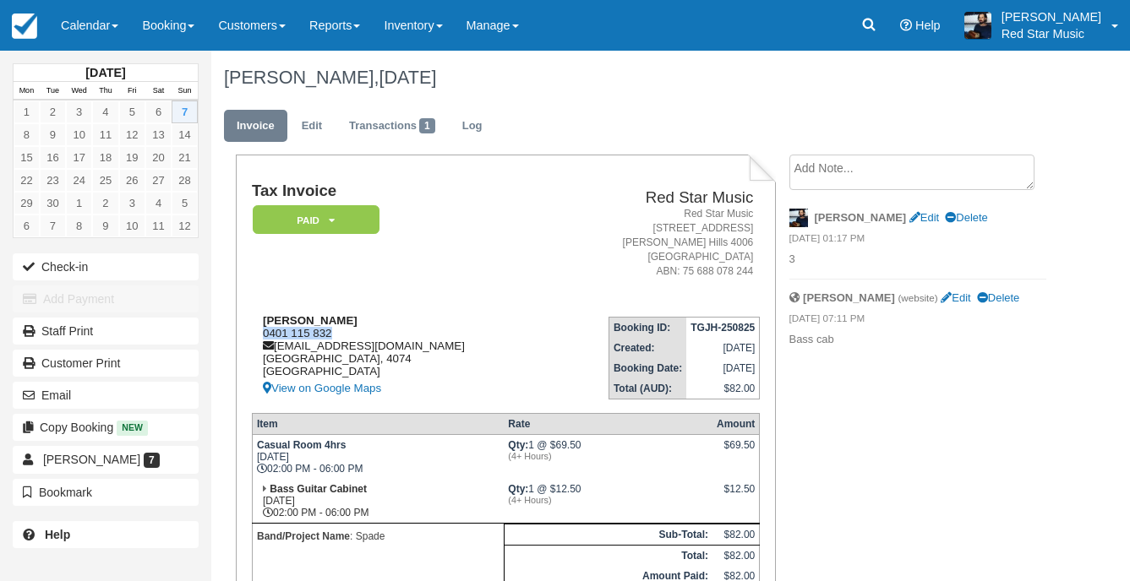
drag, startPoint x: 334, startPoint y: 329, endPoint x: 256, endPoint y: 333, distance: 77.8
click at [256, 333] on div "Tegh [PERSON_NAME] 0401 115 832 [EMAIL_ADDRESS][DOMAIN_NAME] [GEOGRAPHIC_DATA] …" at bounding box center [400, 356] width 297 height 84
copy div "0401 115 832"
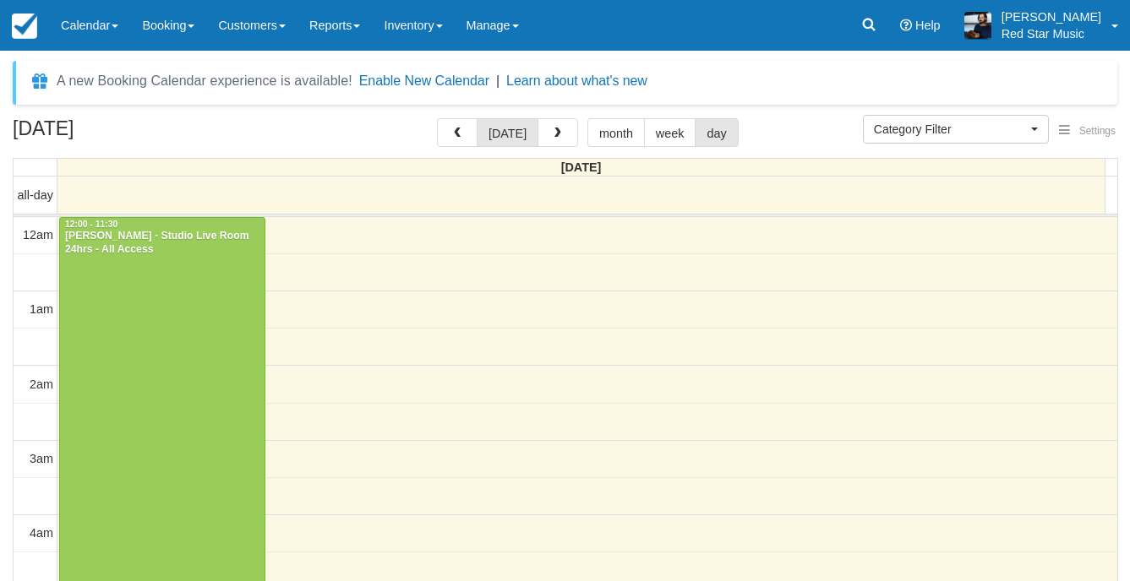
select select
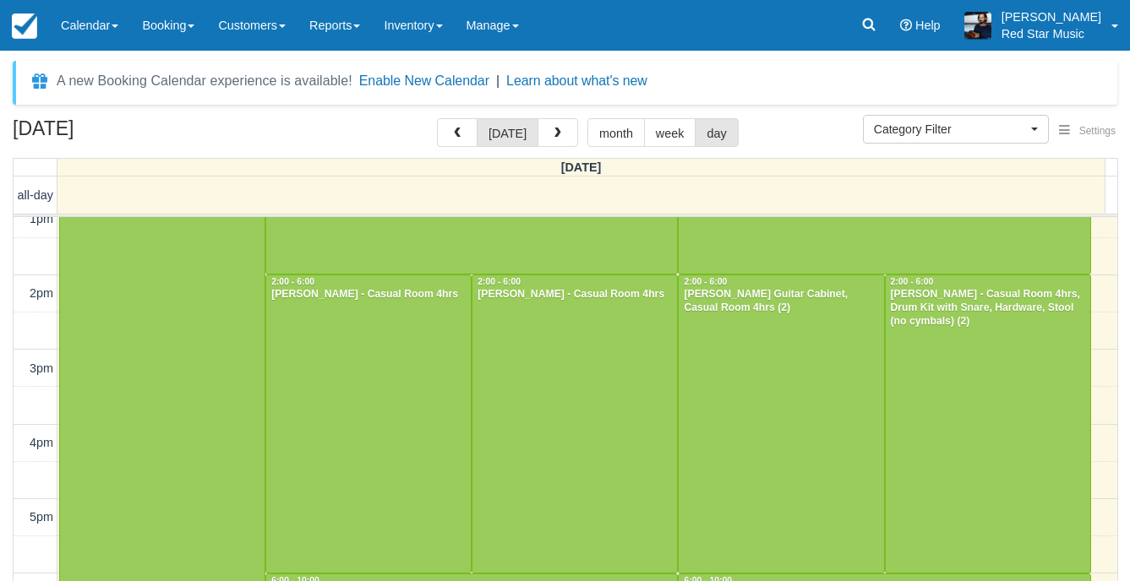
scroll to position [1028, 0]
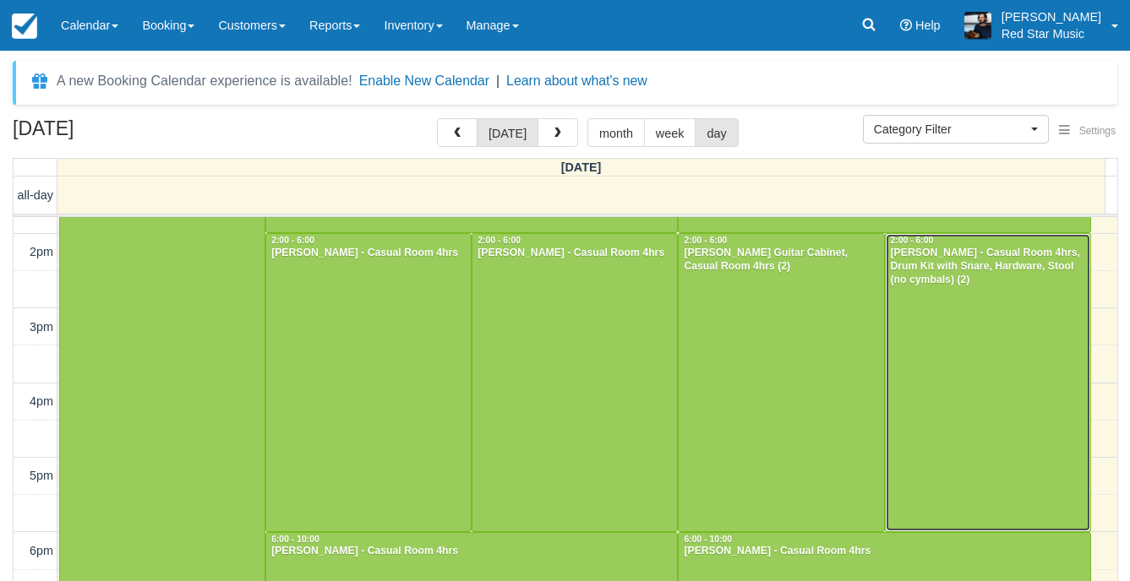
click at [961, 414] on div at bounding box center [987, 382] width 204 height 297
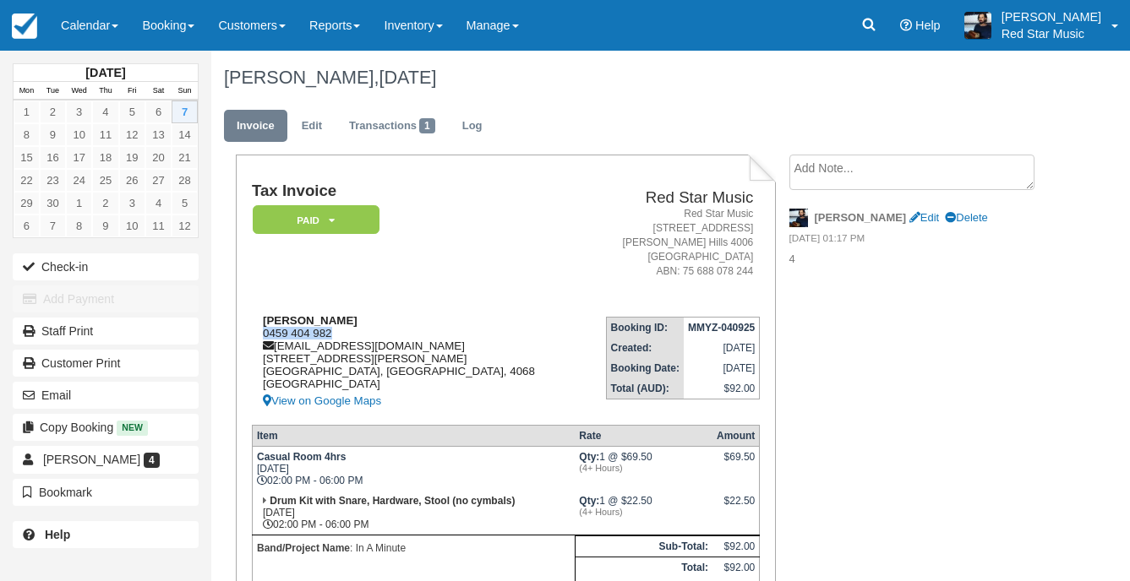
drag, startPoint x: 333, startPoint y: 334, endPoint x: 259, endPoint y: 333, distance: 73.5
click at [259, 333] on div "Thomas Hurwood 0459 404 982 thurwood2@gmail.com 103 Swann Road Taringa Brisbane…" at bounding box center [416, 362] width 329 height 97
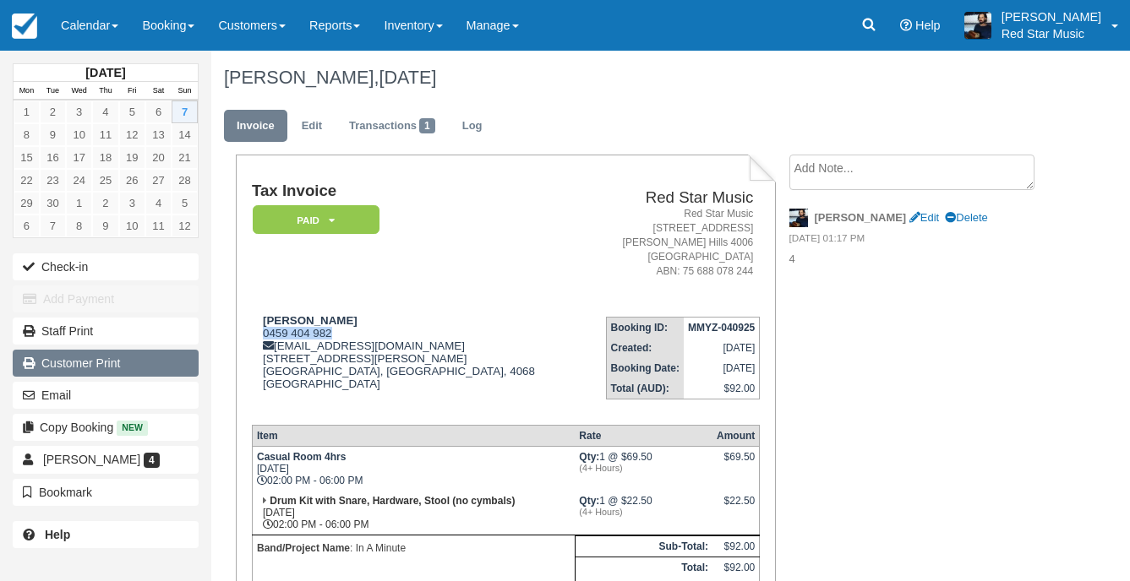
copy div "0459 404 982"
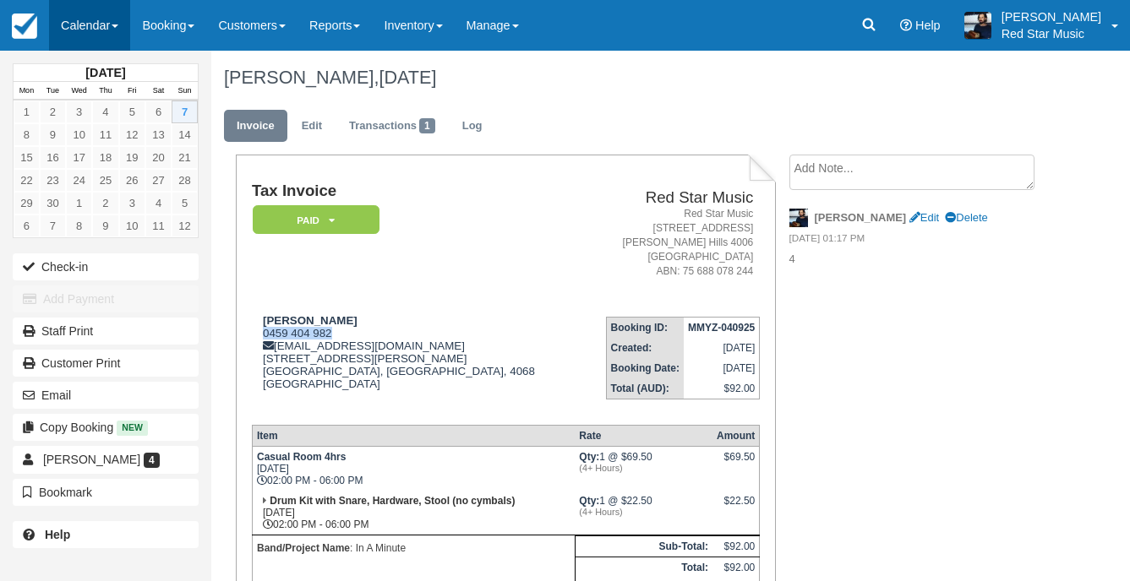
click at [110, 25] on link "Calendar" at bounding box center [89, 25] width 81 height 51
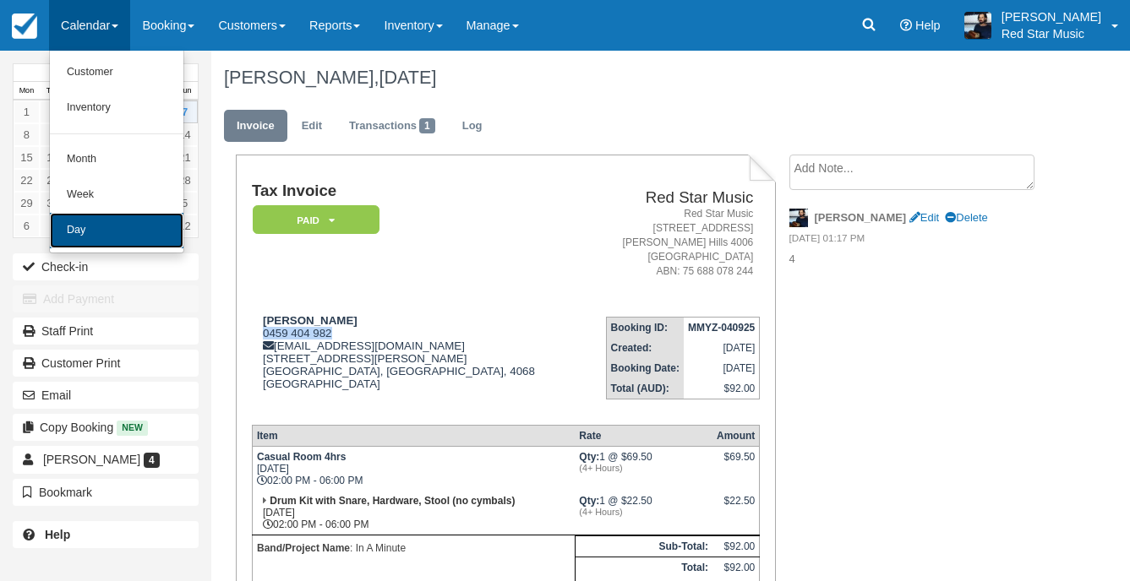
click at [118, 221] on link "Day" at bounding box center [116, 230] width 133 height 35
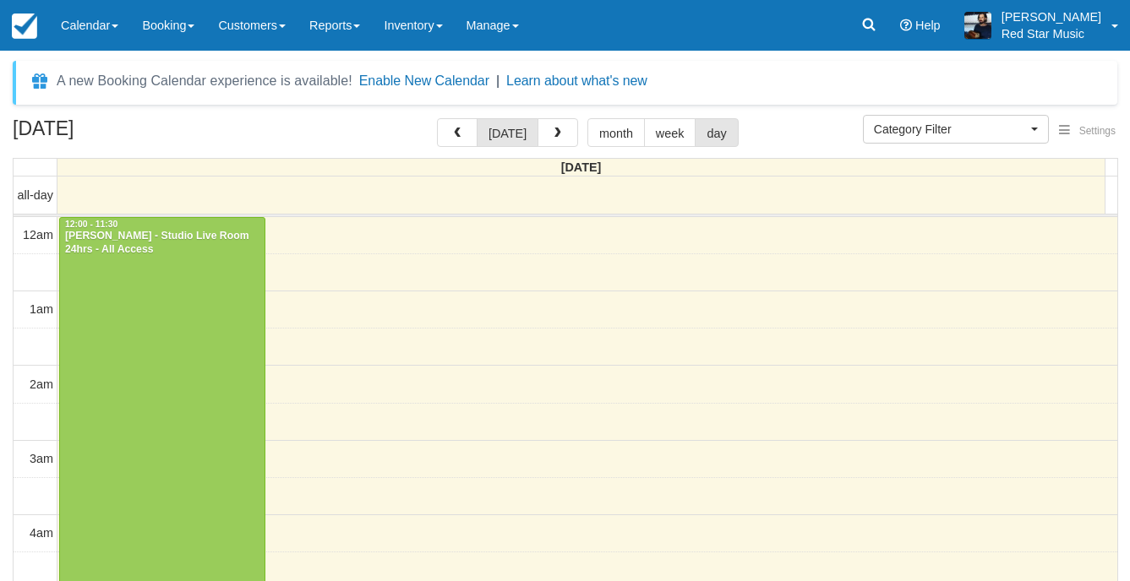
select select
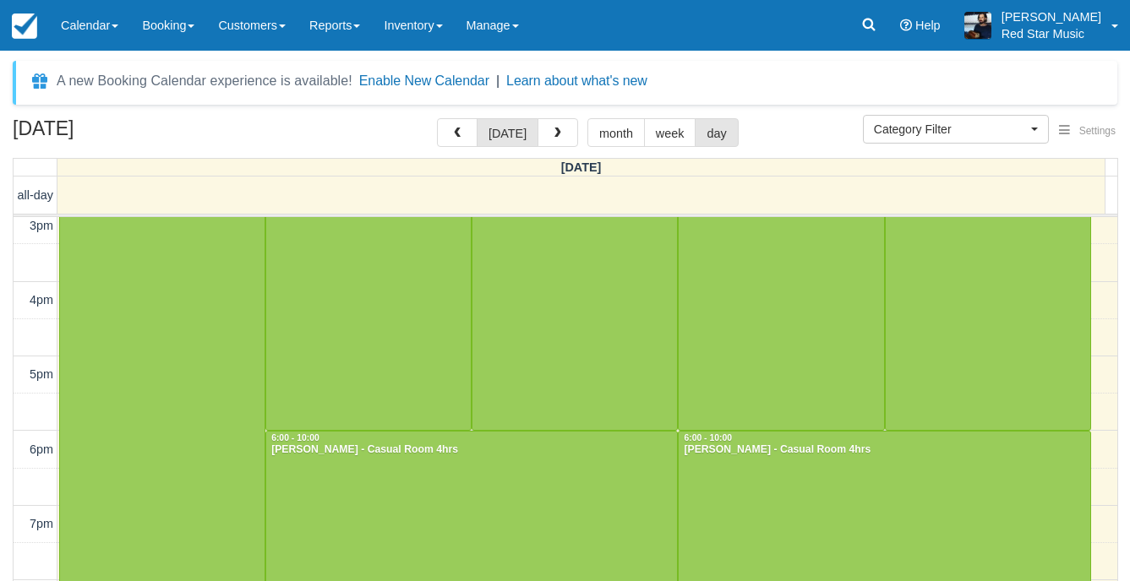
scroll to position [1028, 0]
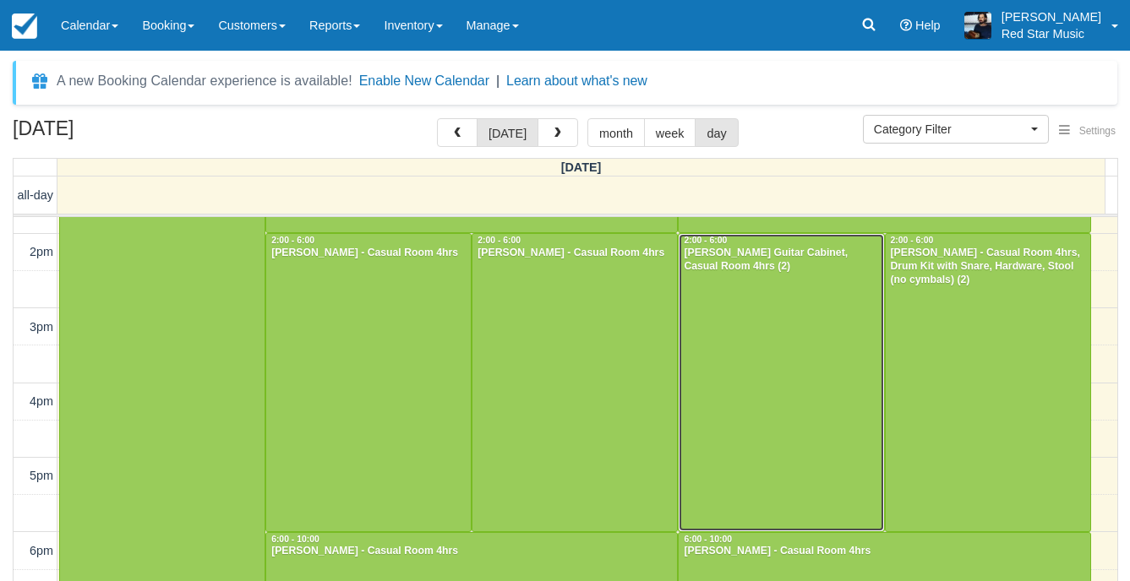
click at [755, 361] on div at bounding box center [780, 382] width 204 height 297
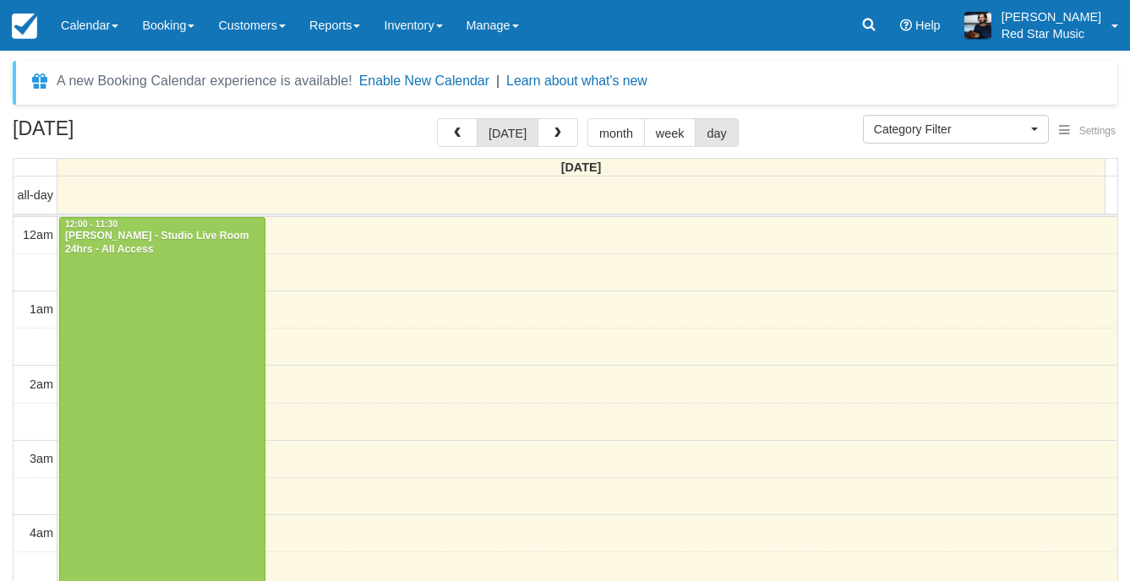
select select
